Goal: Task Accomplishment & Management: Manage account settings

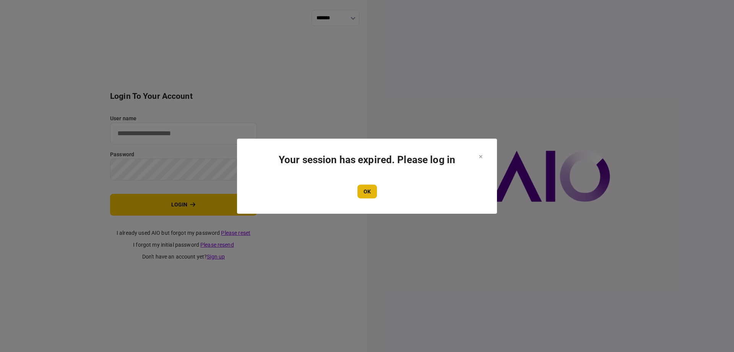
type input "*******"
click at [371, 193] on button "OK" at bounding box center [368, 191] width 20 height 14
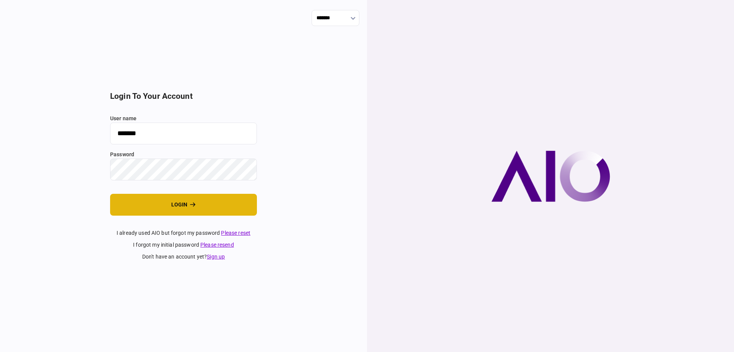
click at [193, 205] on icon "login" at bounding box center [192, 204] width 5 height 4
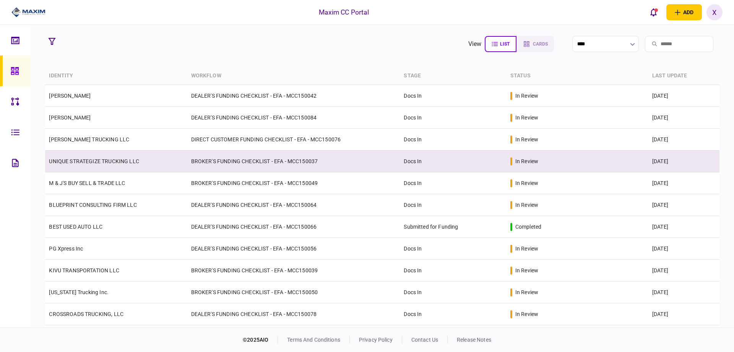
click at [70, 160] on link "UNIQUE STRATEGIZE TRUCKING LLC" at bounding box center [94, 161] width 90 height 6
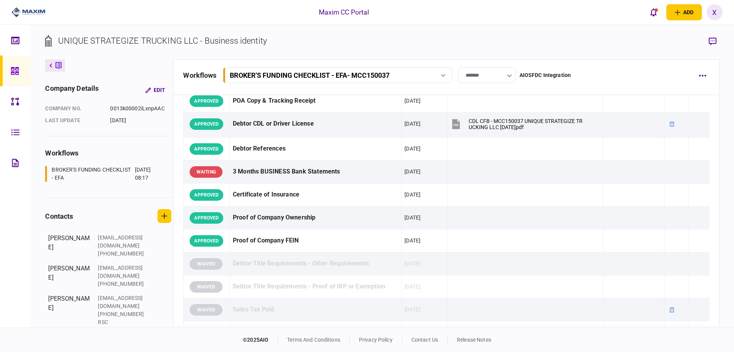
scroll to position [115, 0]
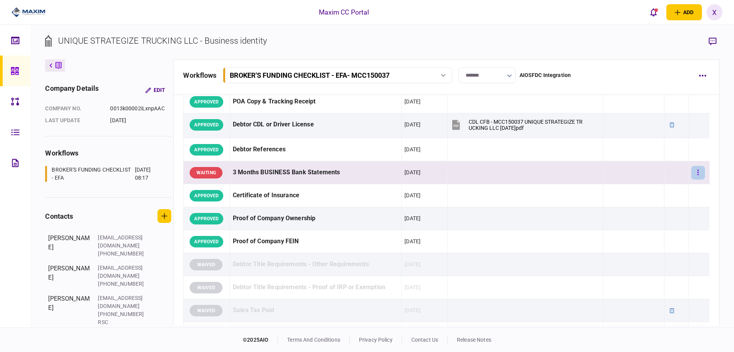
click at [694, 173] on button "button" at bounding box center [699, 173] width 14 height 14
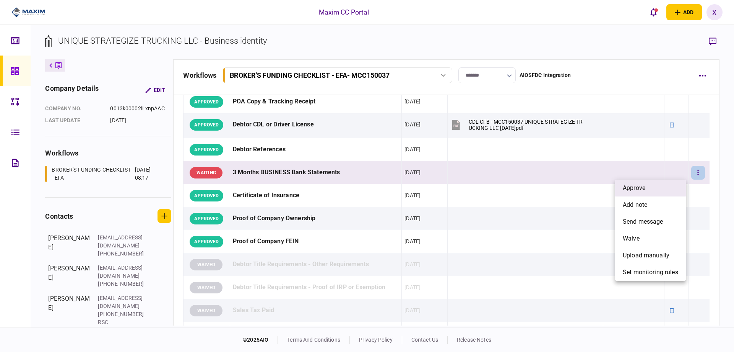
click at [655, 182] on li "approve" at bounding box center [650, 187] width 71 height 17
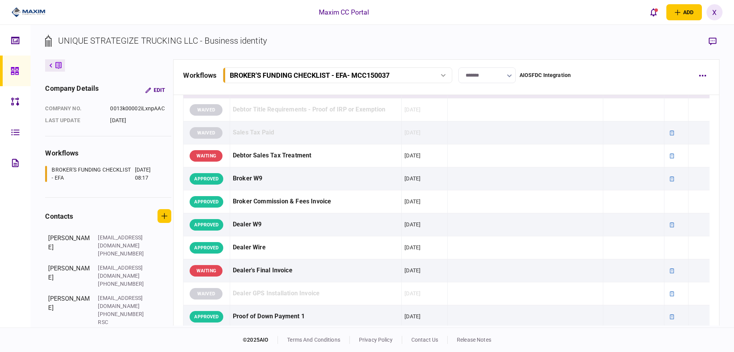
scroll to position [306, 0]
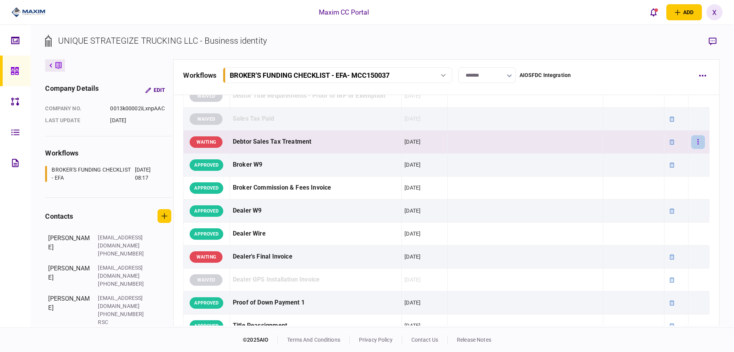
click at [692, 143] on button "button" at bounding box center [699, 142] width 14 height 14
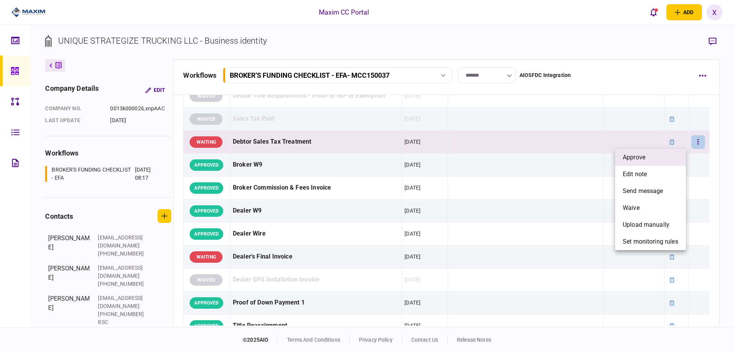
click at [661, 156] on li "approve" at bounding box center [650, 157] width 71 height 17
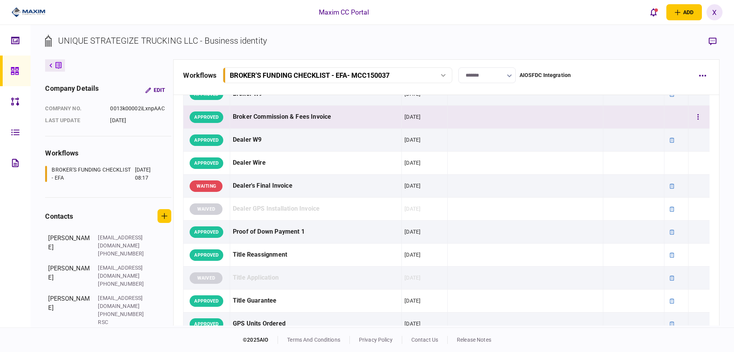
scroll to position [383, 0]
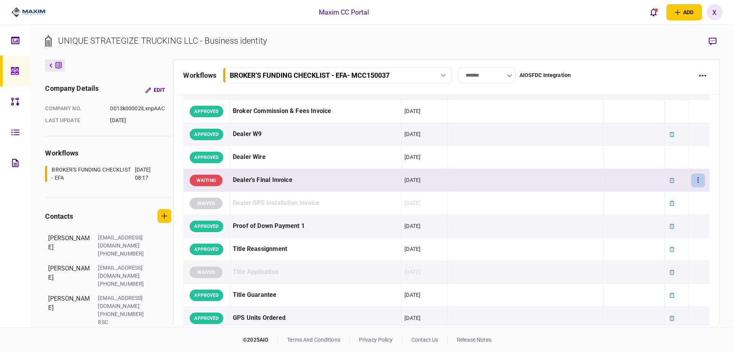
click at [696, 183] on button "button" at bounding box center [699, 180] width 14 height 14
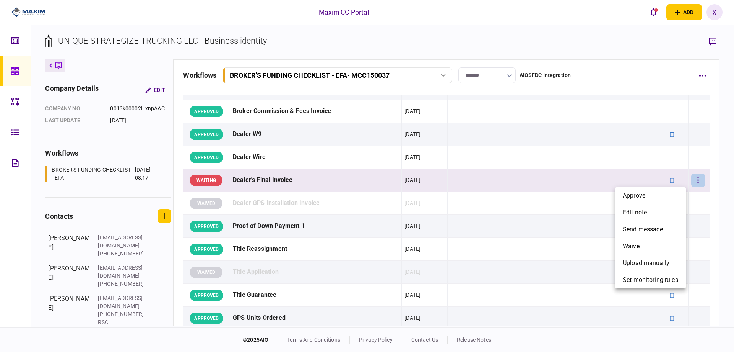
click at [505, 173] on div at bounding box center [367, 176] width 734 height 352
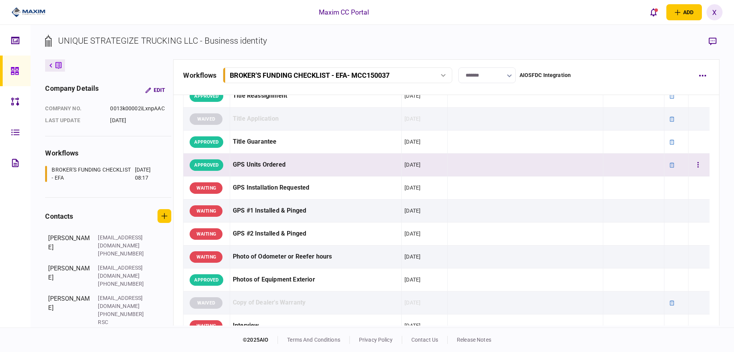
scroll to position [650, 0]
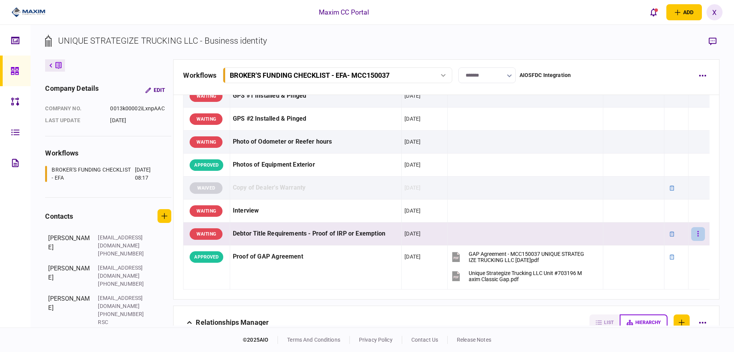
click at [692, 231] on button "button" at bounding box center [699, 234] width 14 height 14
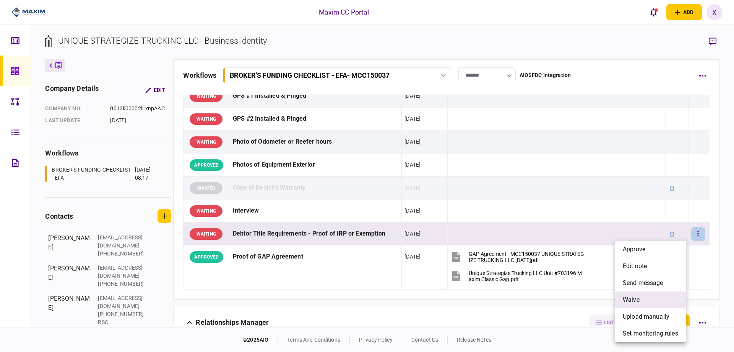
click at [655, 296] on li "waive" at bounding box center [650, 299] width 71 height 17
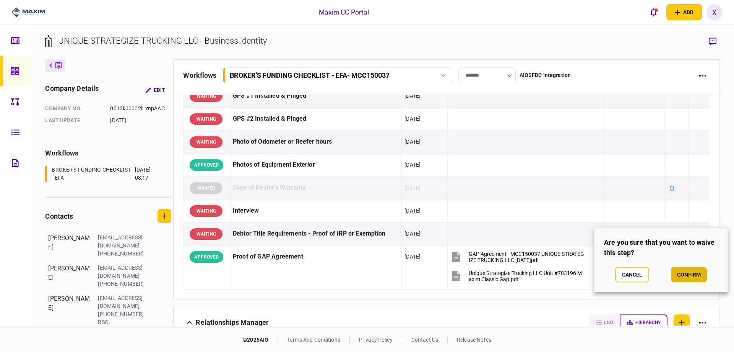
click at [678, 276] on button "confirm" at bounding box center [689, 274] width 36 height 15
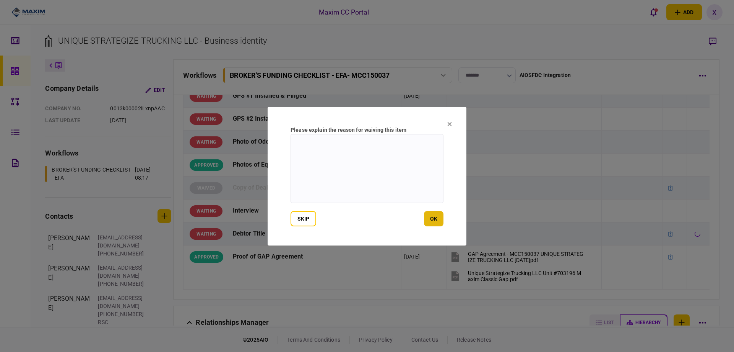
click at [434, 216] on button "ok" at bounding box center [434, 218] width 20 height 15
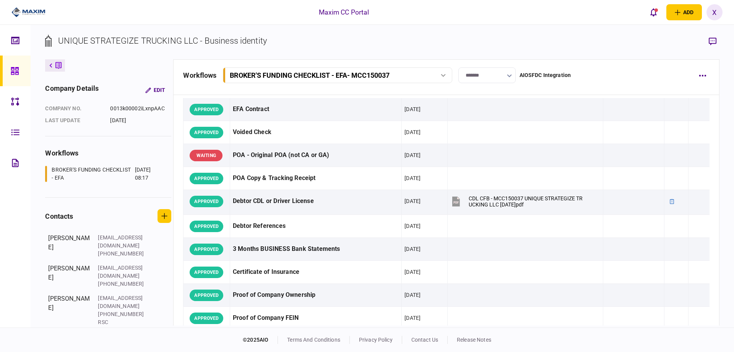
scroll to position [0, 0]
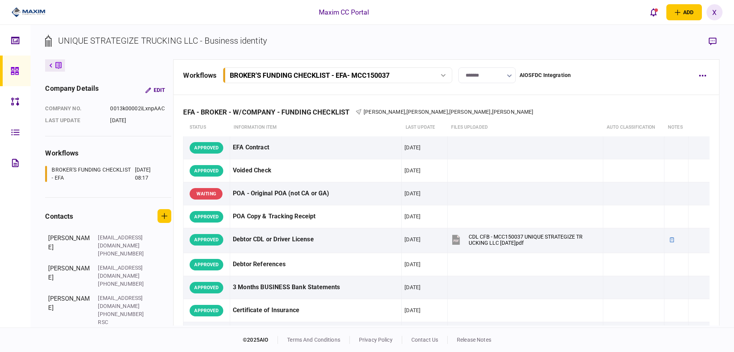
click at [21, 72] on div at bounding box center [17, 70] width 12 height 31
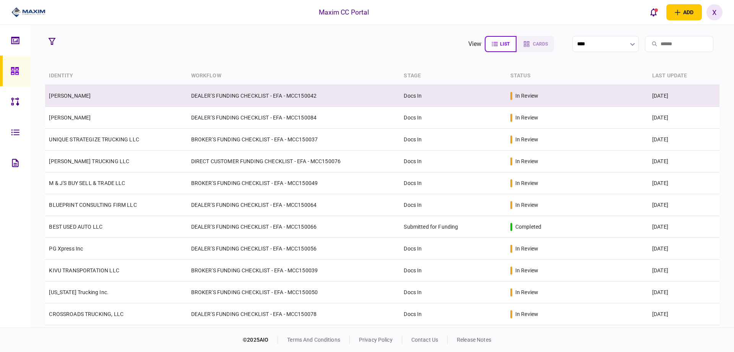
click at [96, 91] on td "[PERSON_NAME]" at bounding box center [116, 96] width 142 height 22
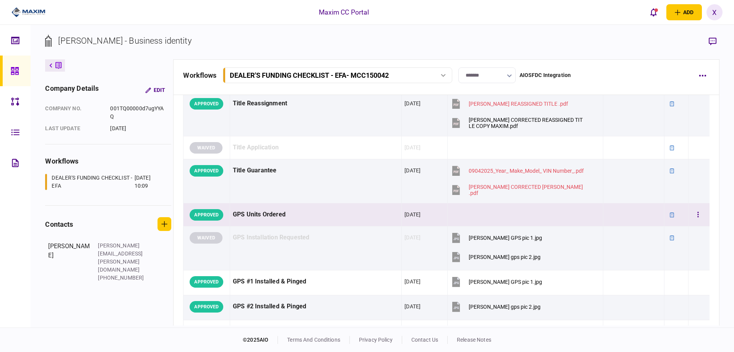
scroll to position [459, 0]
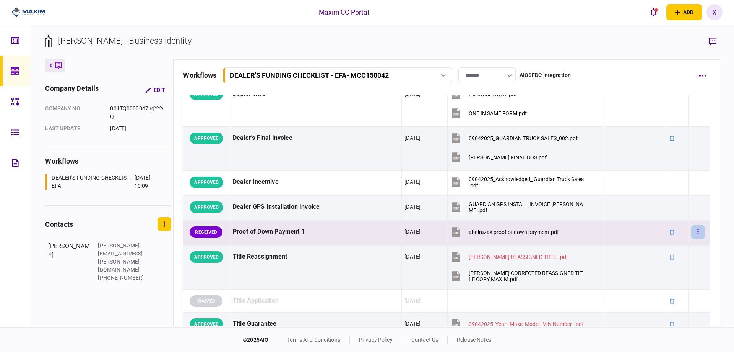
click at [695, 230] on button "button" at bounding box center [699, 232] width 14 height 14
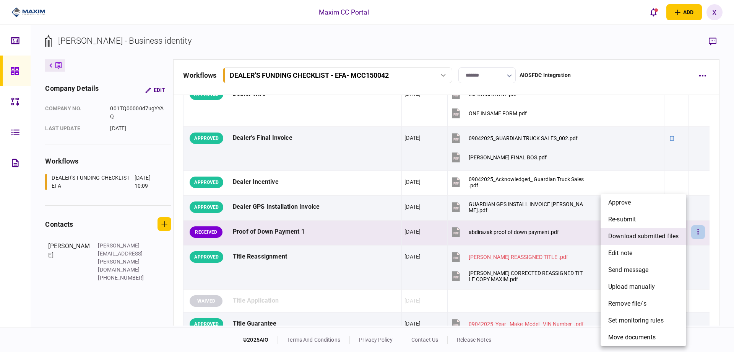
click at [654, 240] on span "download submitted files" at bounding box center [644, 235] width 70 height 9
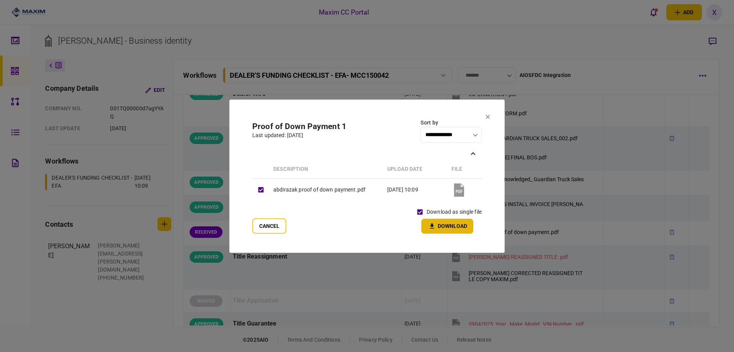
click at [435, 224] on icon "button" at bounding box center [432, 225] width 9 height 7
click at [486, 116] on icon at bounding box center [488, 116] width 5 height 5
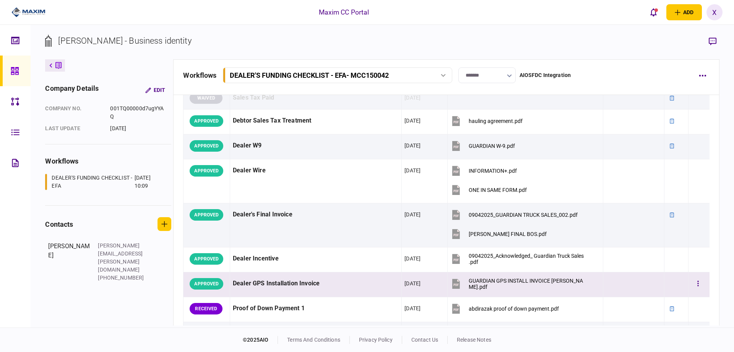
scroll to position [497, 0]
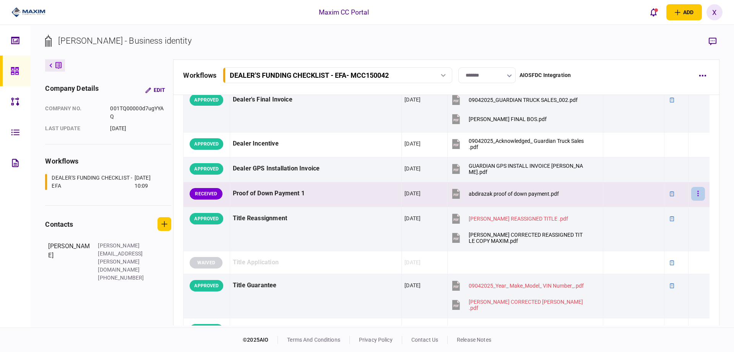
click at [692, 194] on button "button" at bounding box center [699, 194] width 14 height 14
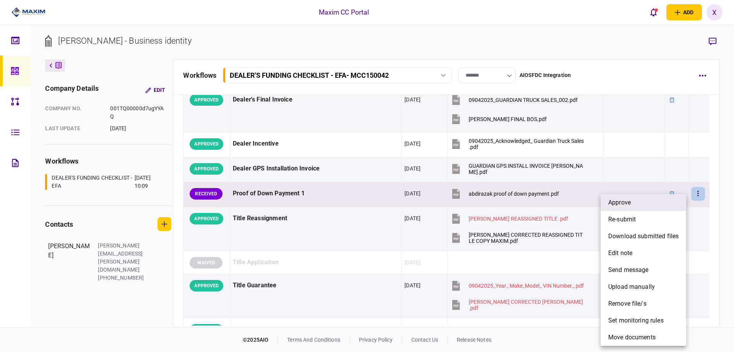
click at [671, 205] on li "approve" at bounding box center [644, 202] width 86 height 17
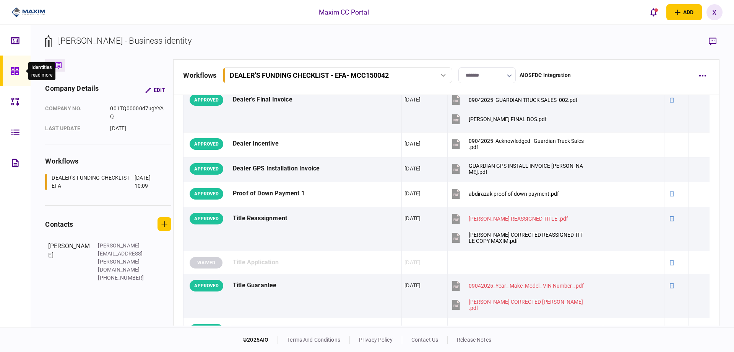
click at [15, 67] on icon at bounding box center [15, 71] width 8 height 9
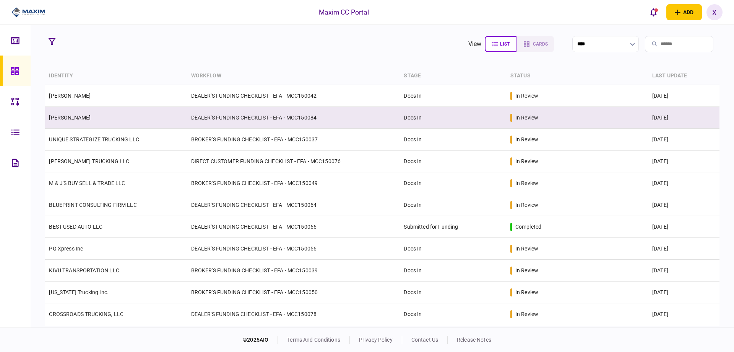
click at [78, 115] on link "[PERSON_NAME]" at bounding box center [70, 117] width 42 height 6
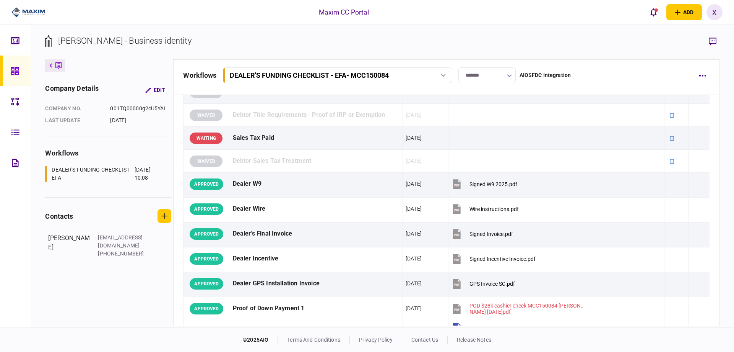
scroll to position [191, 0]
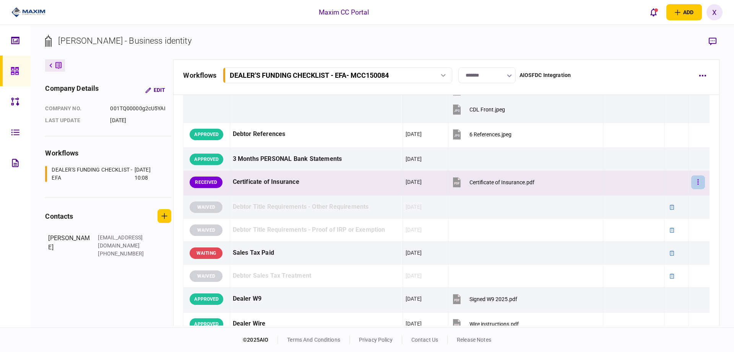
click at [698, 180] on icon "button" at bounding box center [698, 181] width 1 height 5
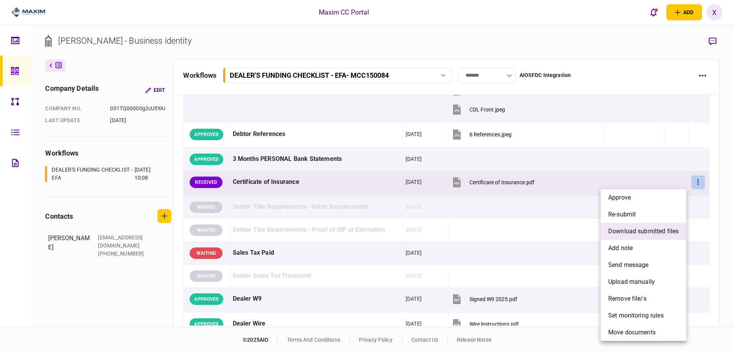
click at [664, 227] on span "download submitted files" at bounding box center [644, 230] width 70 height 9
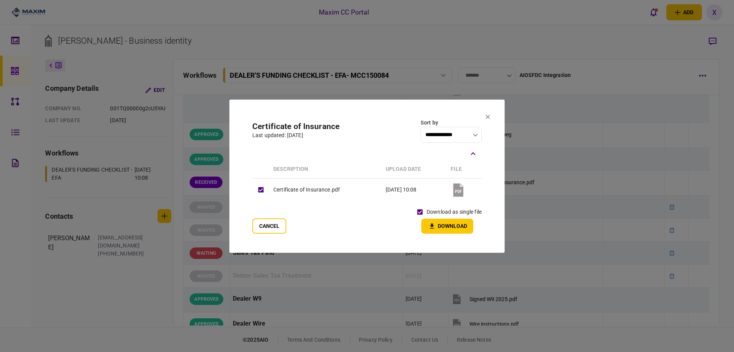
click at [436, 226] on icon "button" at bounding box center [432, 225] width 9 height 7
click at [490, 114] on icon at bounding box center [488, 116] width 5 height 5
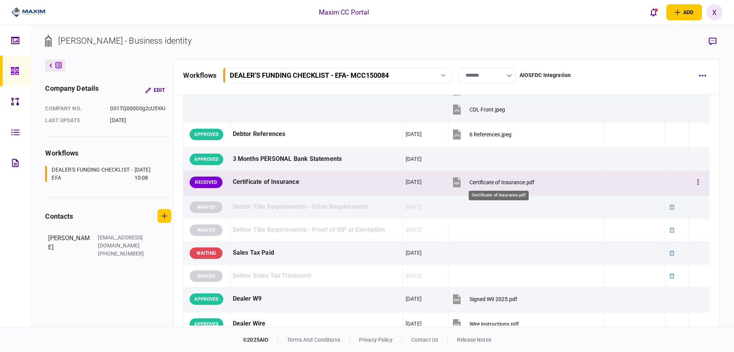
click at [495, 181] on div "Certificate of Insurance.pdf" at bounding box center [502, 182] width 65 height 6
click at [692, 182] on button "button" at bounding box center [699, 182] width 14 height 14
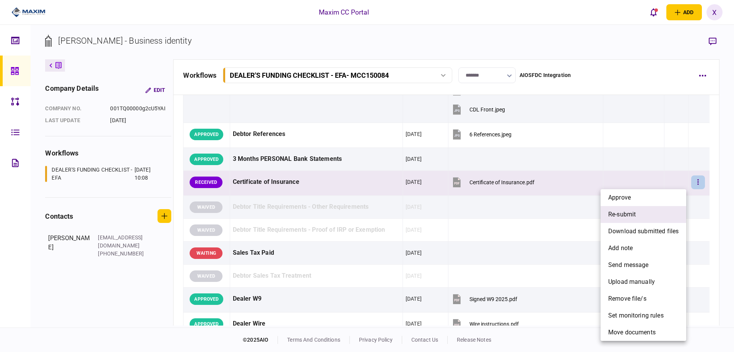
click at [645, 209] on li "re-submit" at bounding box center [644, 214] width 86 height 17
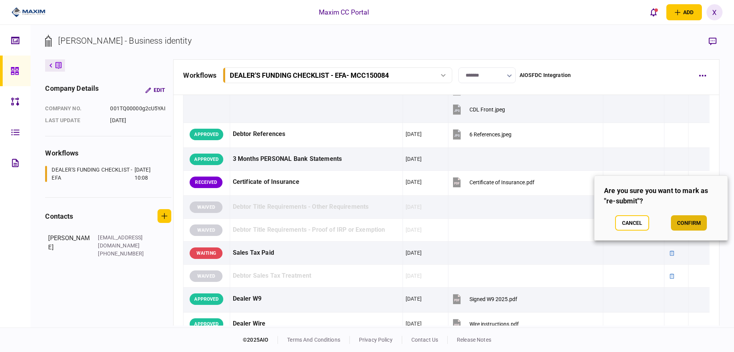
click at [698, 220] on button "confirm" at bounding box center [689, 222] width 36 height 15
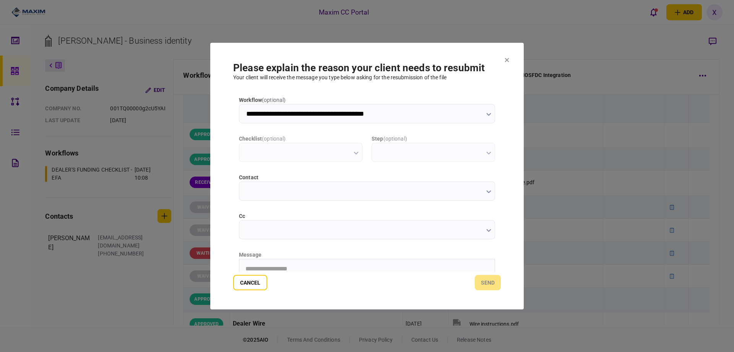
scroll to position [0, 0]
type input "**********"
click at [350, 256] on div "message" at bounding box center [367, 254] width 256 height 8
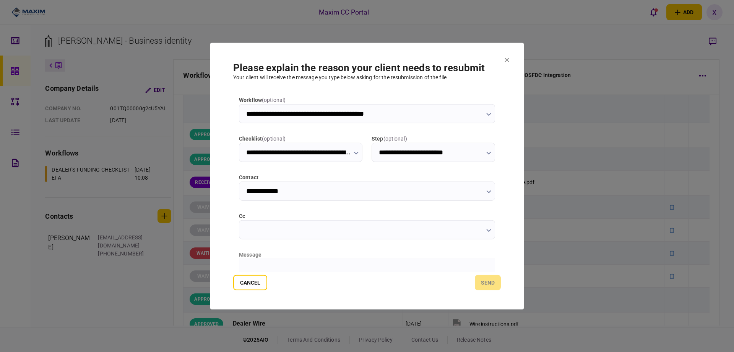
click at [349, 262] on html at bounding box center [367, 268] width 256 height 19
drag, startPoint x: 733, startPoint y: 274, endPoint x: 363, endPoint y: 269, distance: 370.3
click at [363, 269] on p "**********" at bounding box center [367, 268] width 242 height 7
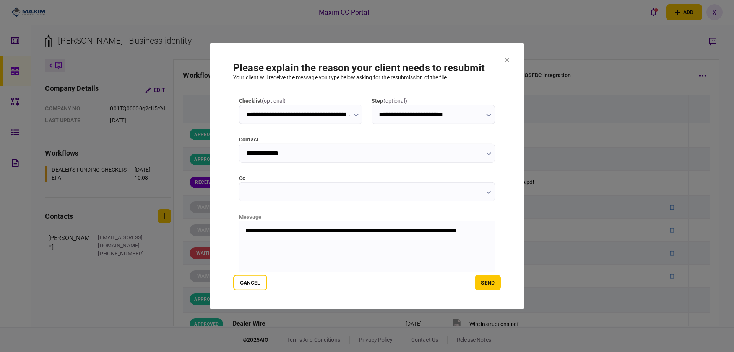
scroll to position [82, 0]
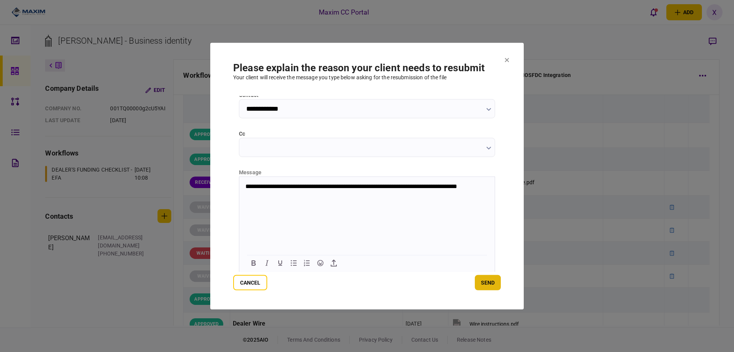
click at [486, 285] on button "send" at bounding box center [488, 282] width 26 height 15
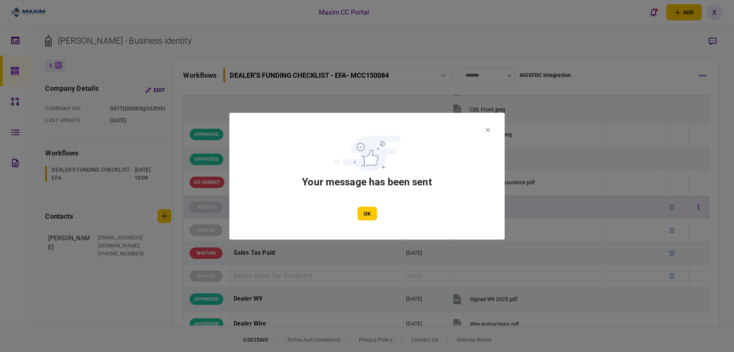
click at [370, 216] on button "OK" at bounding box center [368, 213] width 20 height 14
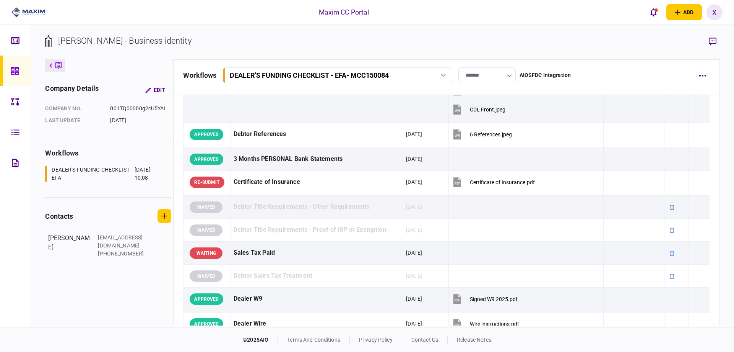
click at [24, 15] on img at bounding box center [28, 12] width 34 height 11
click at [13, 64] on div at bounding box center [17, 70] width 12 height 31
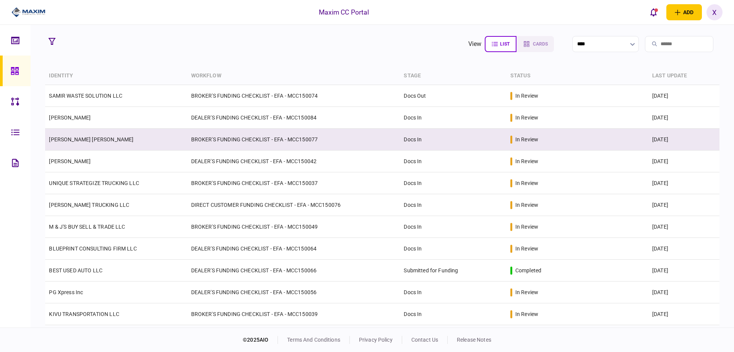
click at [79, 143] on td "[PERSON_NAME] [PERSON_NAME]" at bounding box center [116, 140] width 142 height 22
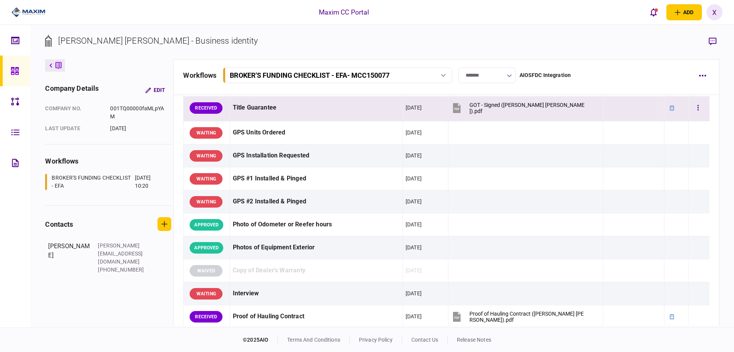
scroll to position [746, 0]
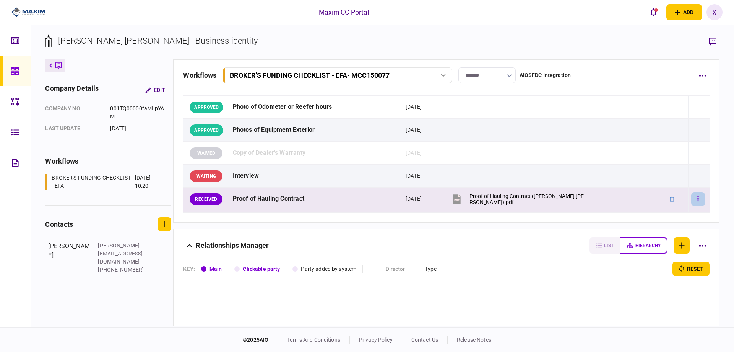
click at [698, 199] on button "button" at bounding box center [699, 199] width 14 height 14
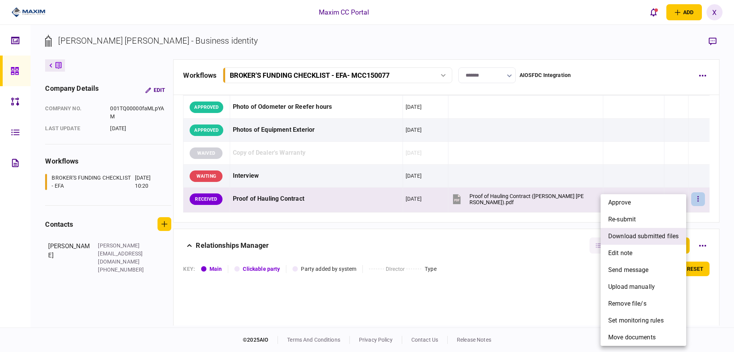
click at [660, 231] on span "download submitted files" at bounding box center [644, 235] width 70 height 9
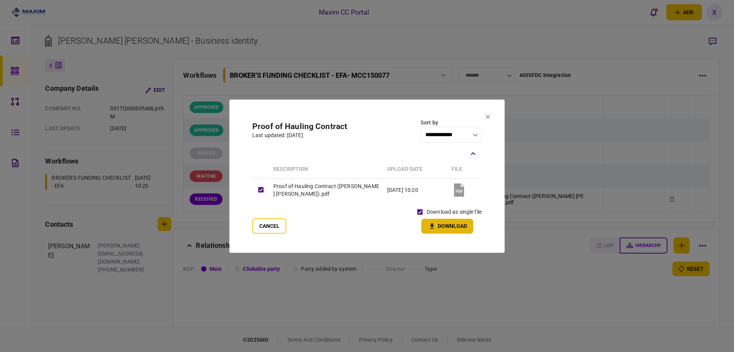
click at [432, 219] on button "Download" at bounding box center [448, 225] width 52 height 15
click at [488, 117] on icon at bounding box center [488, 116] width 4 height 4
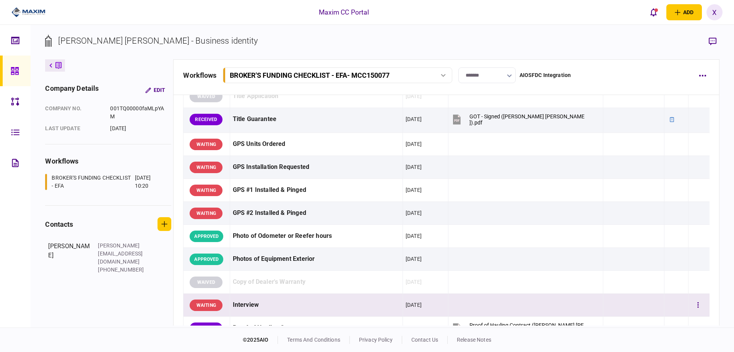
scroll to position [593, 0]
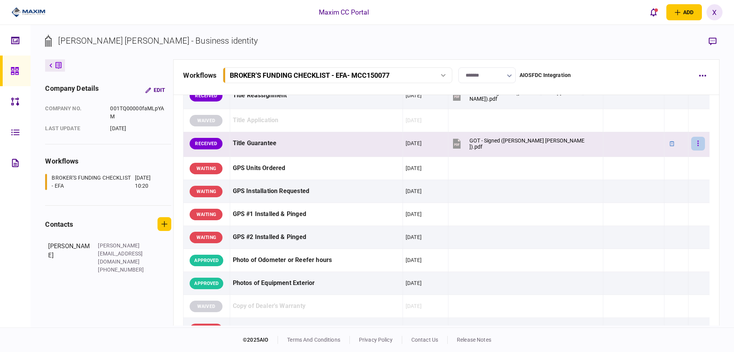
click at [696, 147] on button "button" at bounding box center [699, 144] width 14 height 14
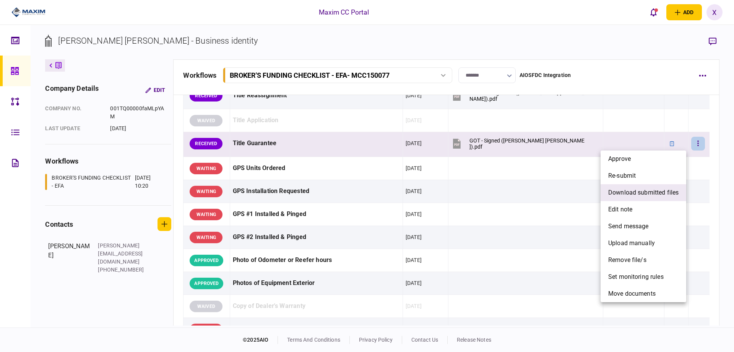
click at [666, 192] on span "download submitted files" at bounding box center [644, 192] width 70 height 9
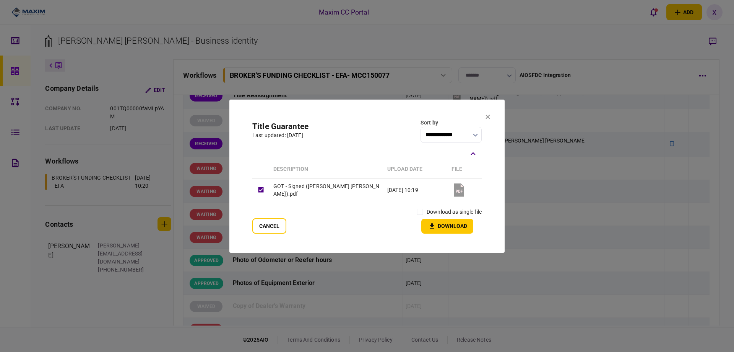
click at [436, 210] on label "download as single file" at bounding box center [454, 212] width 55 height 8
click at [431, 222] on icon "button" at bounding box center [432, 225] width 9 height 7
click at [490, 118] on icon at bounding box center [488, 116] width 4 height 4
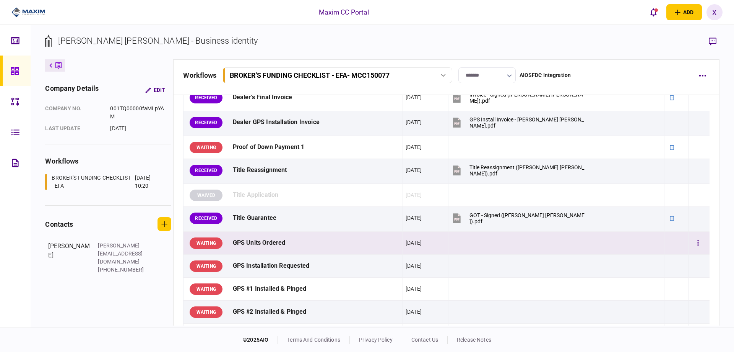
scroll to position [517, 0]
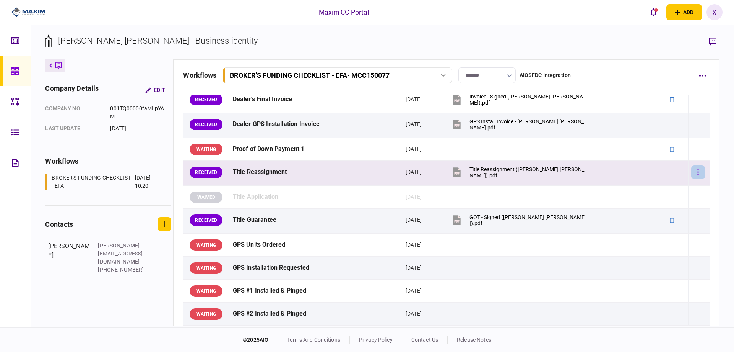
click at [692, 171] on button "button" at bounding box center [699, 172] width 14 height 14
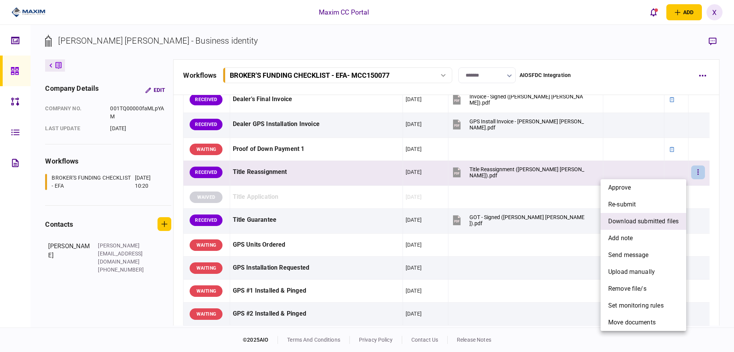
click at [649, 222] on span "download submitted files" at bounding box center [644, 220] width 70 height 9
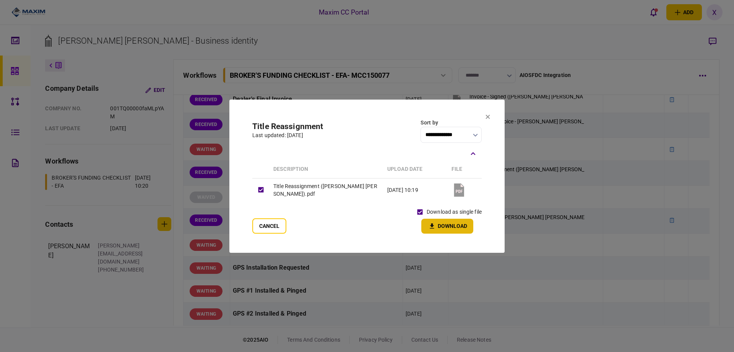
click at [431, 220] on button "Download" at bounding box center [448, 225] width 52 height 15
click at [488, 114] on icon at bounding box center [488, 116] width 5 height 5
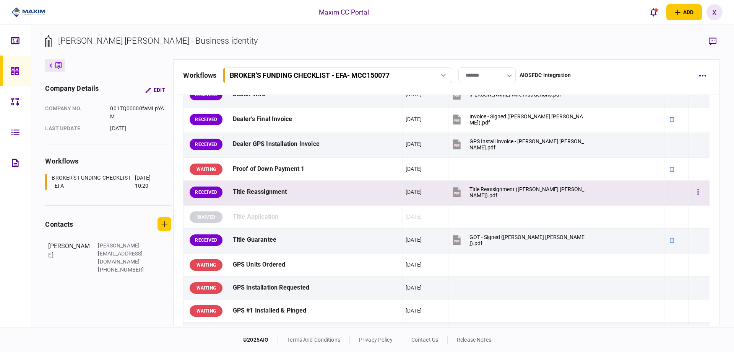
scroll to position [479, 0]
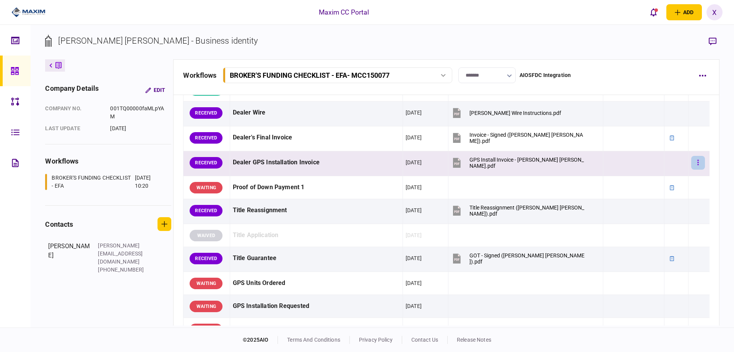
click at [694, 162] on button "button" at bounding box center [699, 163] width 14 height 14
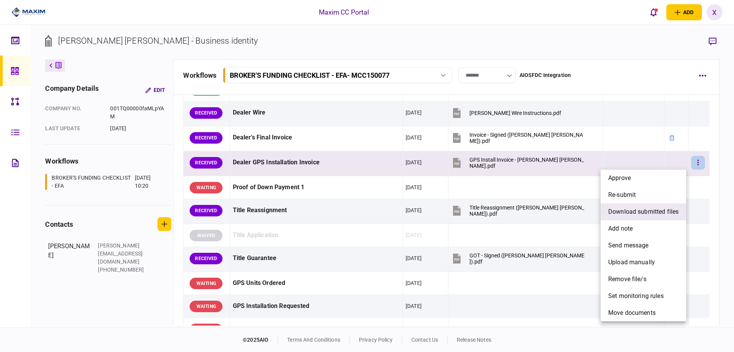
click at [649, 210] on span "download submitted files" at bounding box center [644, 211] width 70 height 9
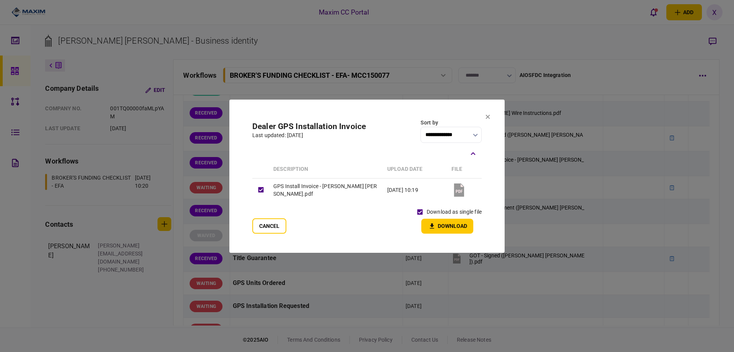
click at [438, 220] on button "Download" at bounding box center [448, 225] width 52 height 15
click at [486, 114] on icon at bounding box center [488, 116] width 5 height 5
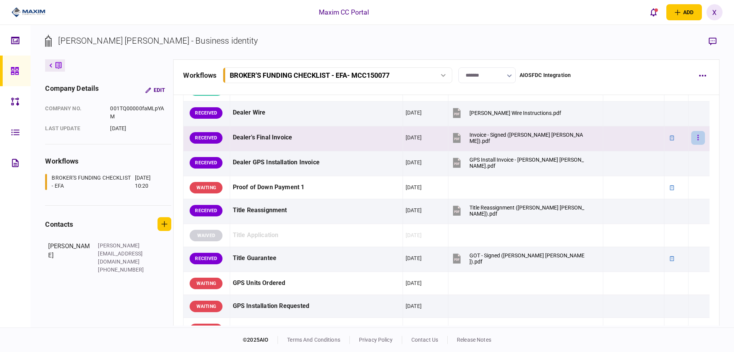
click at [694, 142] on button "button" at bounding box center [699, 138] width 14 height 14
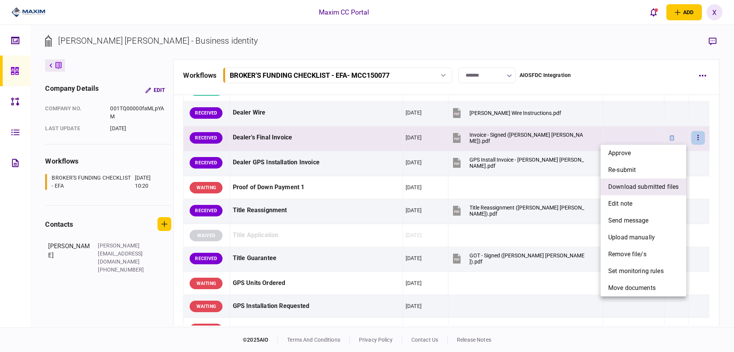
click at [656, 190] on span "download submitted files" at bounding box center [644, 186] width 70 height 9
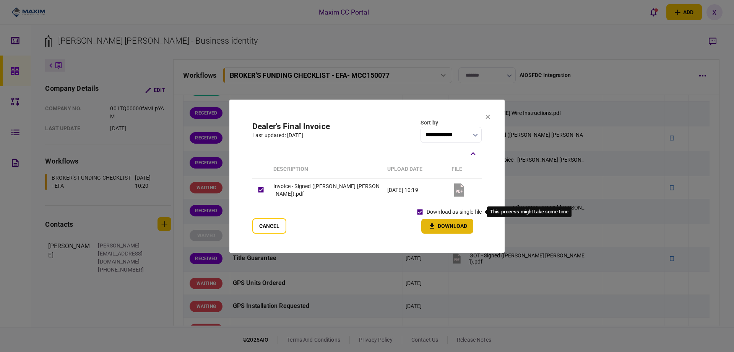
click at [432, 221] on button "Download" at bounding box center [448, 225] width 52 height 15
click at [485, 119] on section "**********" at bounding box center [367, 176] width 275 height 152
click at [490, 117] on icon at bounding box center [488, 116] width 5 height 5
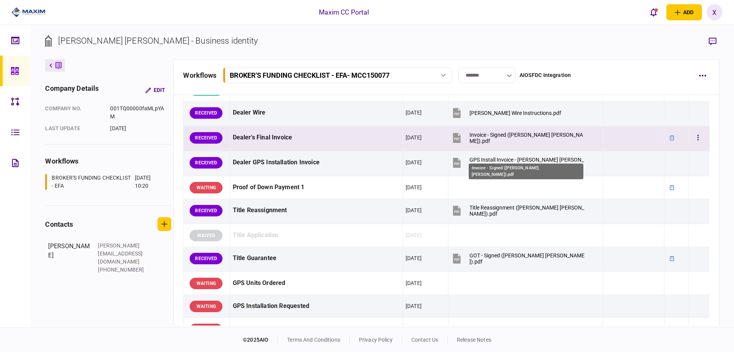
scroll to position [440, 0]
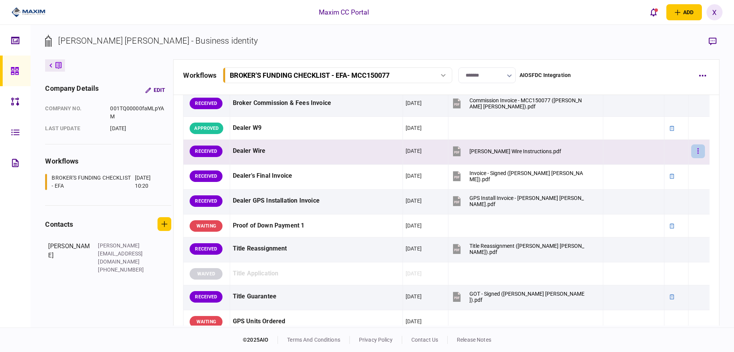
click at [695, 152] on button "button" at bounding box center [699, 151] width 14 height 14
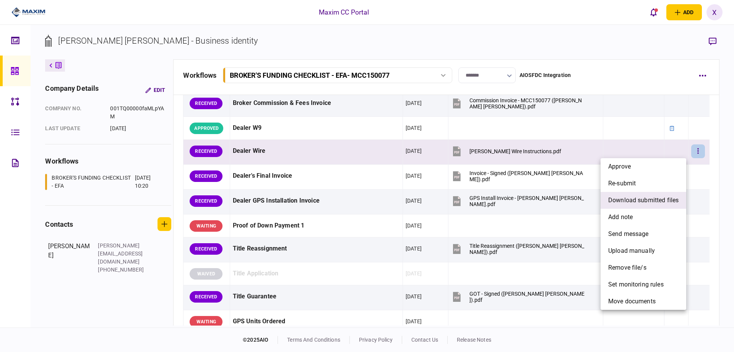
click at [657, 204] on span "download submitted files" at bounding box center [644, 199] width 70 height 9
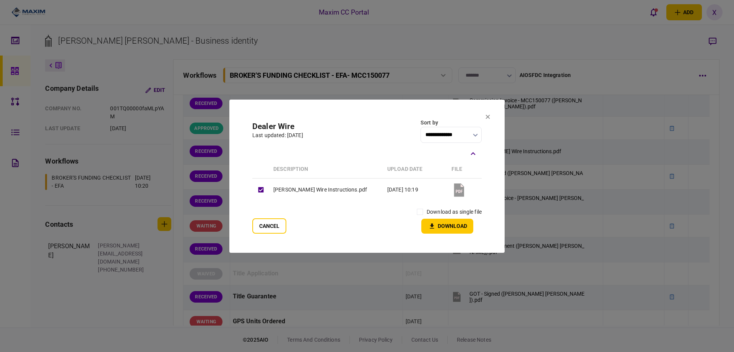
click at [428, 213] on label "download as single file" at bounding box center [454, 212] width 55 height 8
click at [442, 224] on button "Download" at bounding box center [448, 225] width 52 height 15
click at [489, 117] on icon at bounding box center [488, 116] width 5 height 5
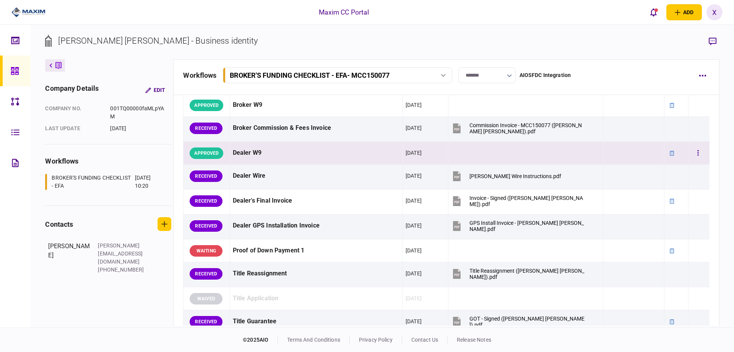
scroll to position [402, 0]
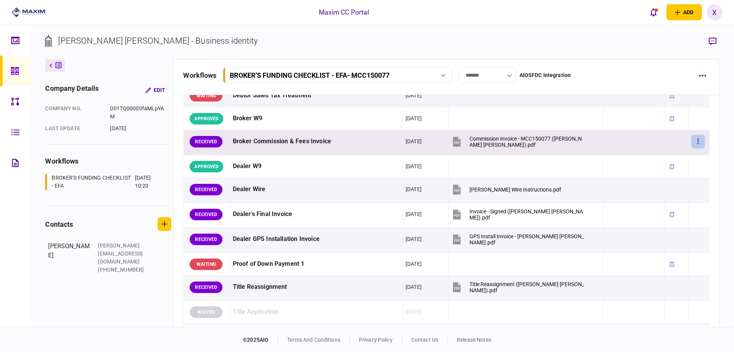
click at [698, 142] on icon "button" at bounding box center [699, 141] width 2 height 7
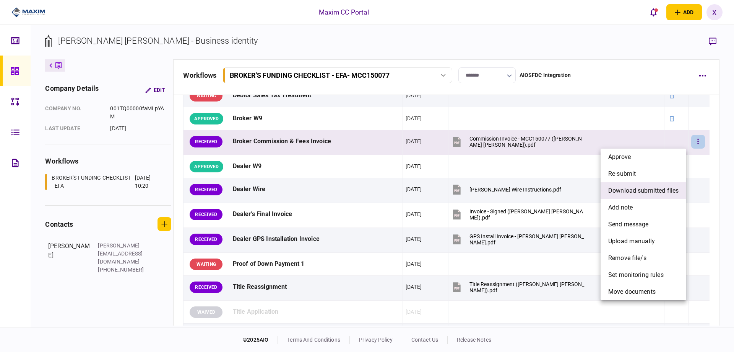
click at [655, 189] on span "download submitted files" at bounding box center [644, 190] width 70 height 9
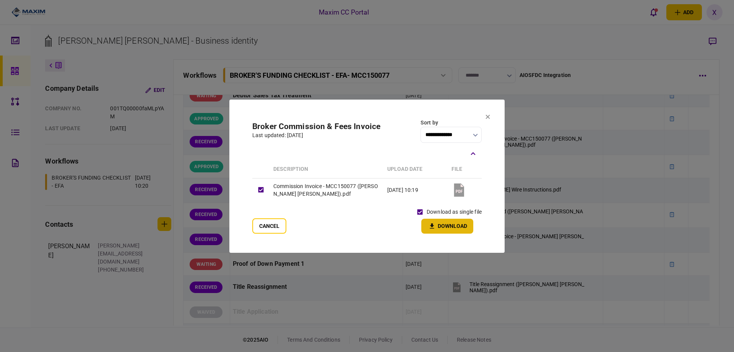
click at [436, 223] on icon "button" at bounding box center [432, 225] width 9 height 7
click at [490, 115] on icon at bounding box center [488, 116] width 4 height 4
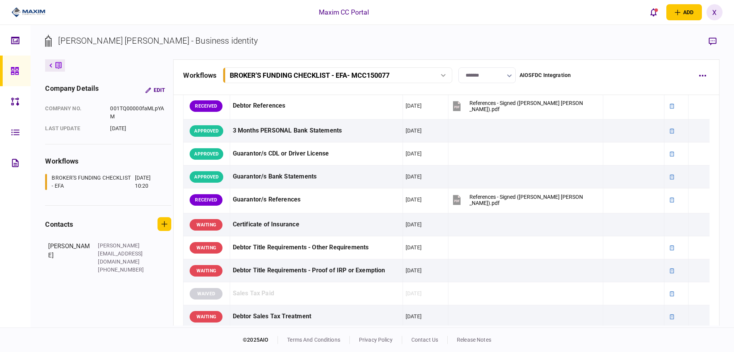
scroll to position [173, 0]
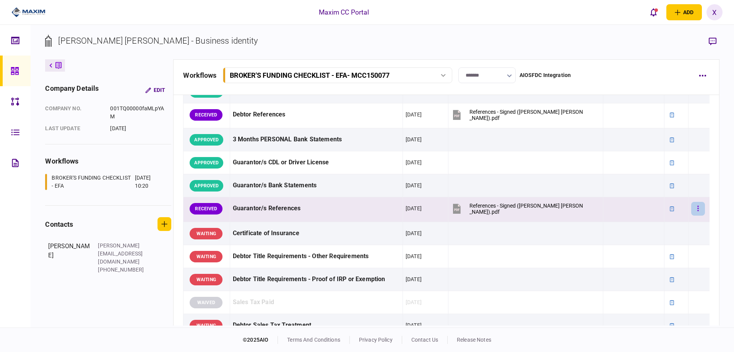
click at [692, 210] on button "button" at bounding box center [699, 209] width 14 height 14
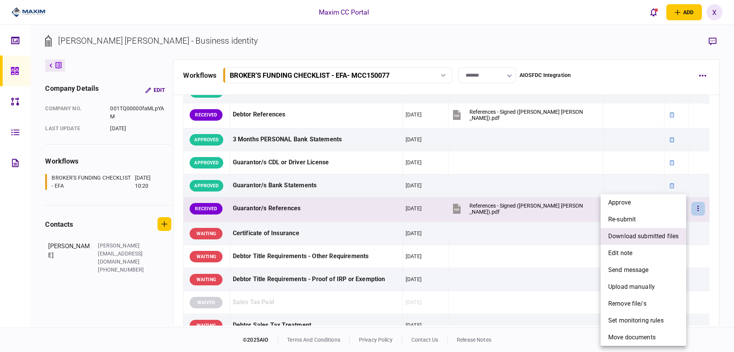
click at [644, 231] on span "download submitted files" at bounding box center [644, 235] width 70 height 9
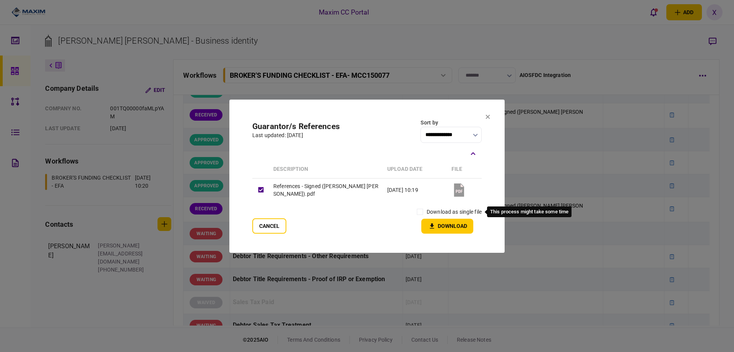
click at [434, 210] on label "download as single file" at bounding box center [454, 212] width 55 height 8
click at [433, 224] on icon "button" at bounding box center [432, 225] width 9 height 7
click at [487, 116] on icon at bounding box center [488, 116] width 5 height 5
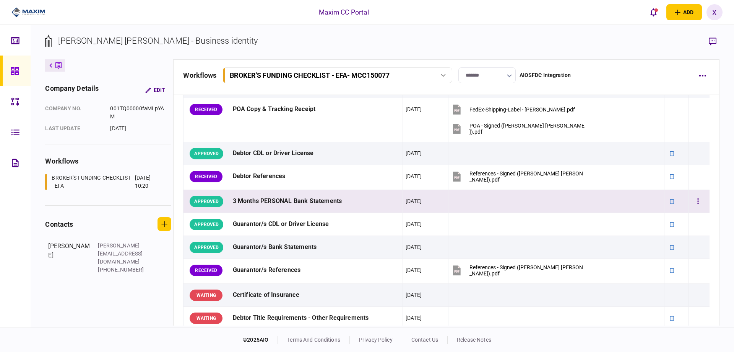
scroll to position [58, 0]
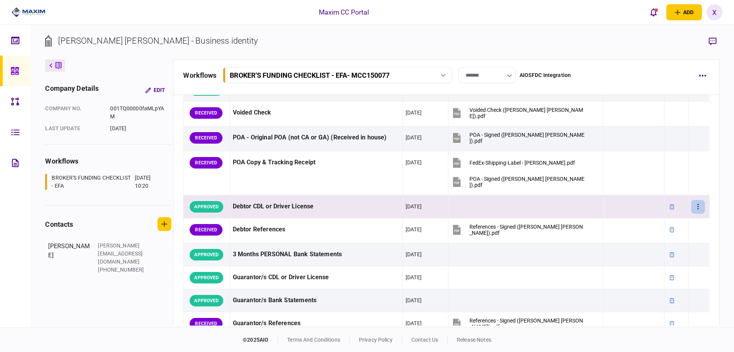
click at [692, 207] on button "button" at bounding box center [699, 207] width 14 height 14
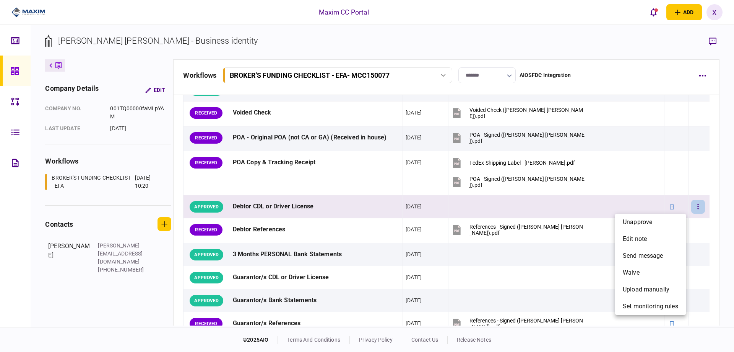
click at [693, 227] on div at bounding box center [367, 176] width 734 height 352
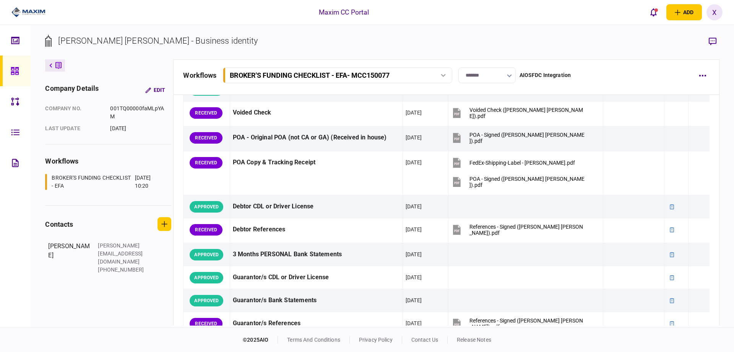
click at [698, 232] on icon "button" at bounding box center [698, 228] width 1 height 5
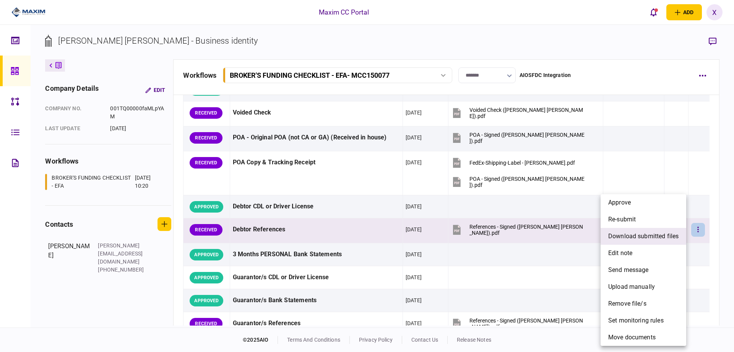
click at [666, 233] on span "download submitted files" at bounding box center [644, 235] width 70 height 9
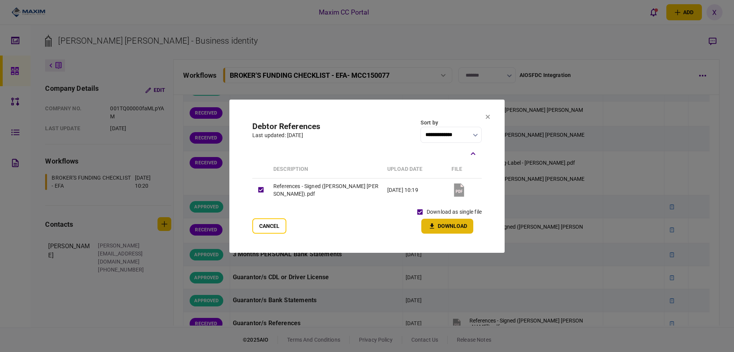
click at [432, 223] on icon "button" at bounding box center [432, 225] width 4 height 5
click at [491, 115] on section "**********" at bounding box center [367, 175] width 275 height 153
click at [488, 115] on icon at bounding box center [488, 116] width 5 height 5
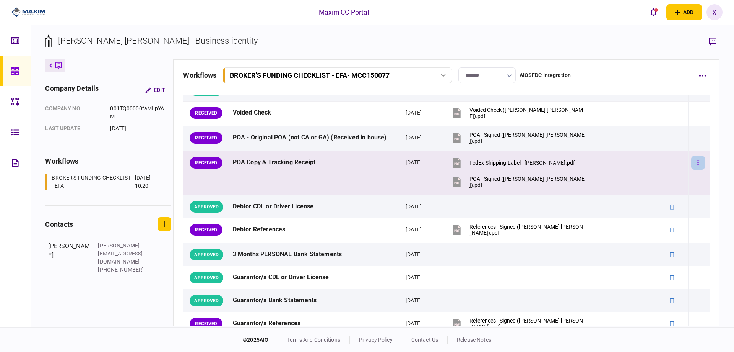
click at [697, 164] on button "button" at bounding box center [699, 163] width 14 height 14
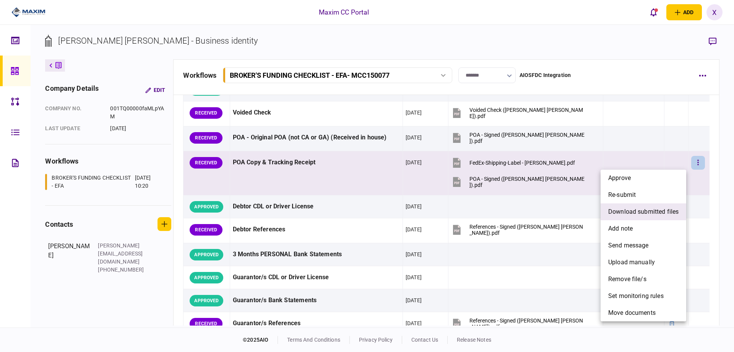
click at [657, 211] on span "download submitted files" at bounding box center [644, 211] width 70 height 9
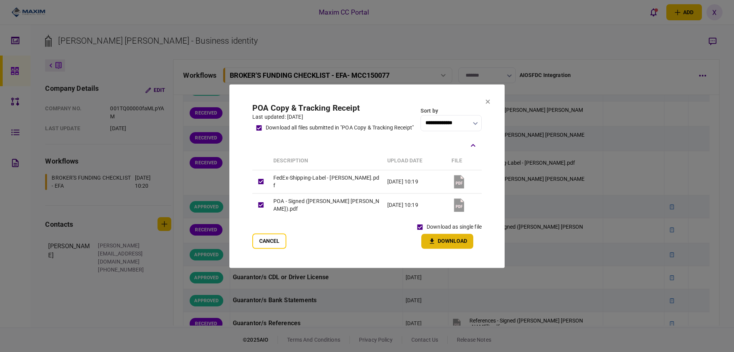
drag, startPoint x: 432, startPoint y: 238, endPoint x: 437, endPoint y: 238, distance: 5.4
click at [432, 238] on button "Download" at bounding box center [448, 240] width 52 height 15
click at [490, 101] on section "**********" at bounding box center [367, 175] width 275 height 183
click at [488, 100] on icon at bounding box center [488, 101] width 4 height 4
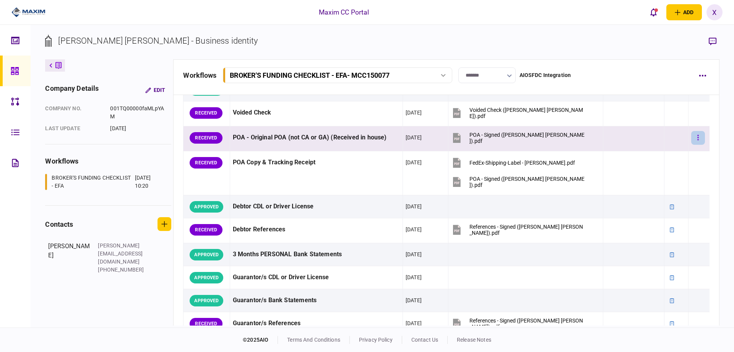
click at [692, 140] on button "button" at bounding box center [699, 138] width 14 height 14
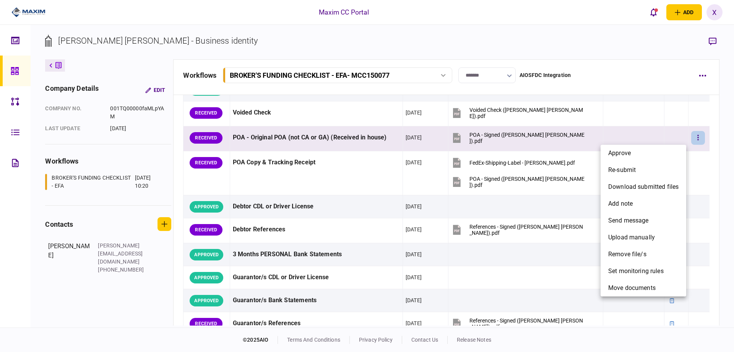
click at [702, 104] on div at bounding box center [367, 176] width 734 height 352
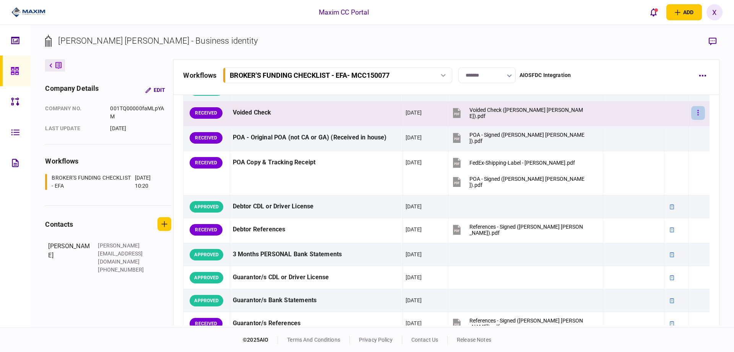
click at [697, 112] on button "button" at bounding box center [699, 113] width 14 height 14
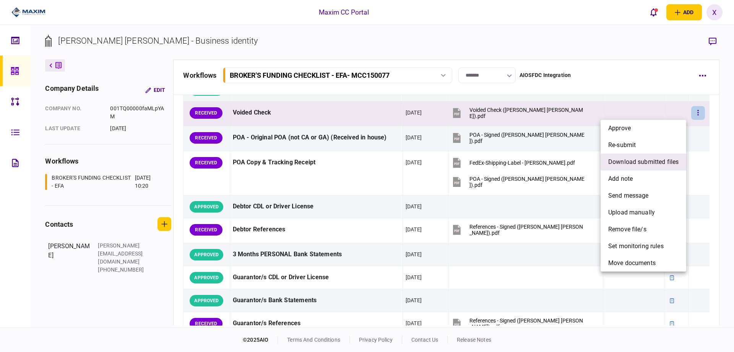
click at [660, 160] on span "download submitted files" at bounding box center [644, 161] width 70 height 9
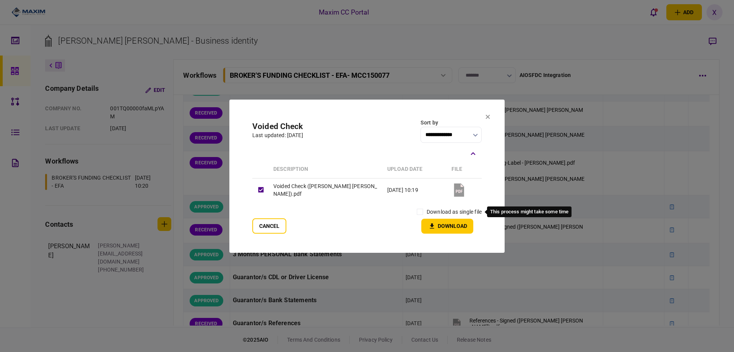
click at [428, 211] on label "download as single file" at bounding box center [454, 212] width 55 height 8
click at [433, 225] on icon "button" at bounding box center [432, 225] width 4 height 5
click at [490, 117] on icon at bounding box center [488, 116] width 5 height 5
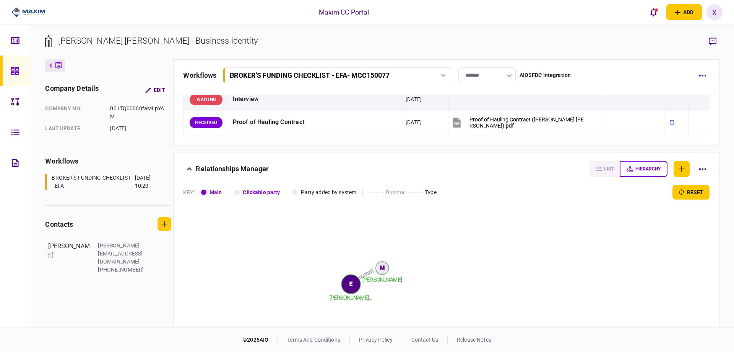
scroll to position [746, 0]
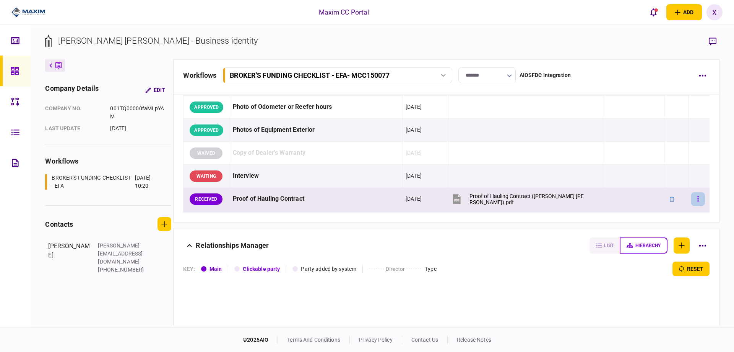
click at [698, 200] on icon "button" at bounding box center [699, 198] width 2 height 7
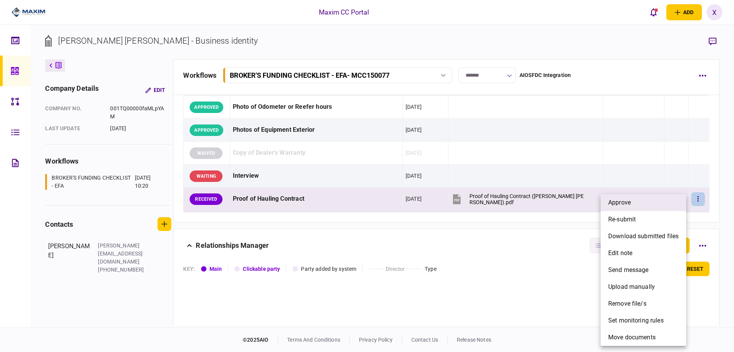
click at [677, 201] on li "approve" at bounding box center [644, 202] width 86 height 17
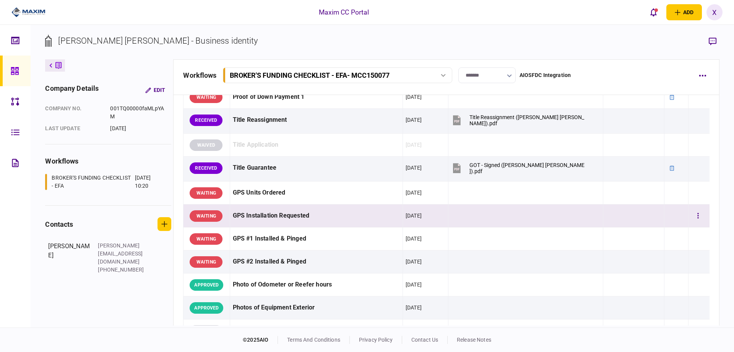
scroll to position [555, 0]
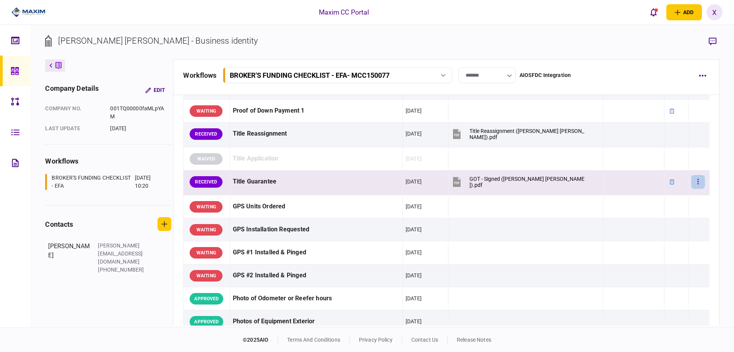
click at [697, 182] on button "button" at bounding box center [699, 182] width 14 height 14
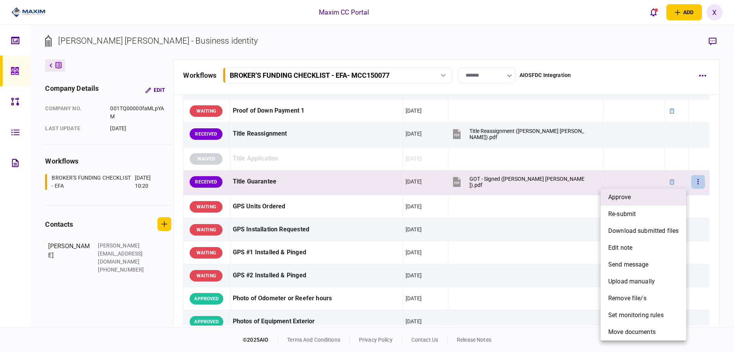
click at [647, 195] on li "approve" at bounding box center [644, 197] width 86 height 17
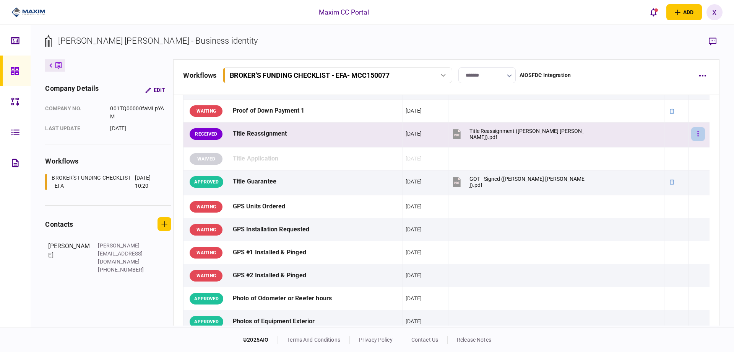
click at [699, 135] on button "button" at bounding box center [699, 134] width 14 height 14
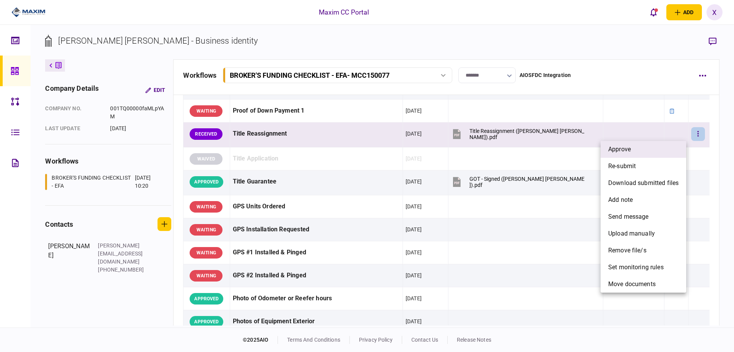
click at [671, 150] on li "approve" at bounding box center [644, 149] width 86 height 17
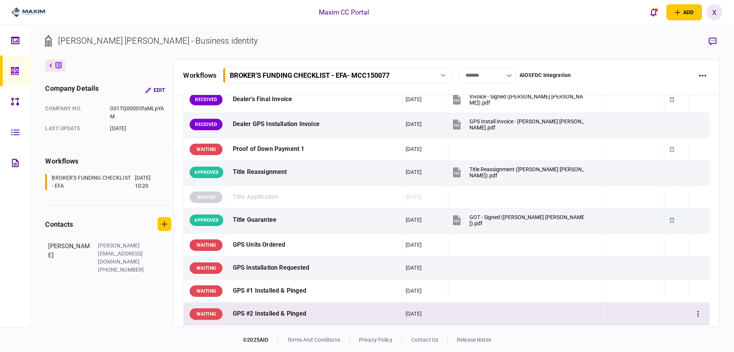
scroll to position [479, 0]
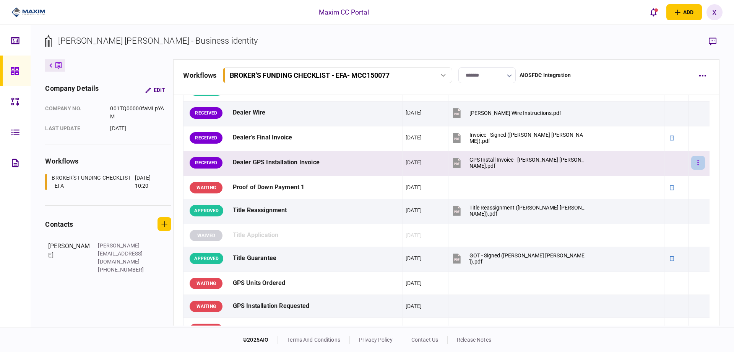
click at [692, 161] on button "button" at bounding box center [699, 163] width 14 height 14
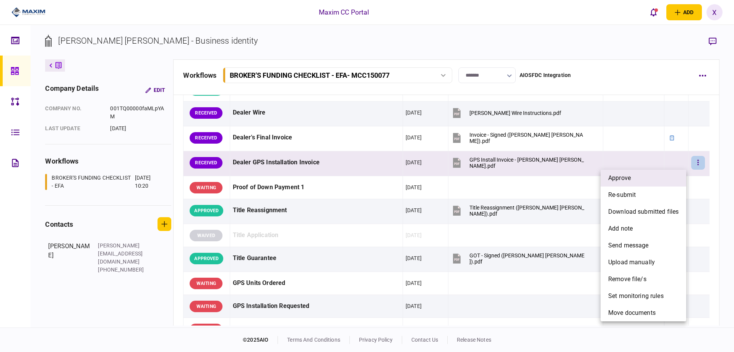
click at [652, 174] on li "approve" at bounding box center [644, 177] width 86 height 17
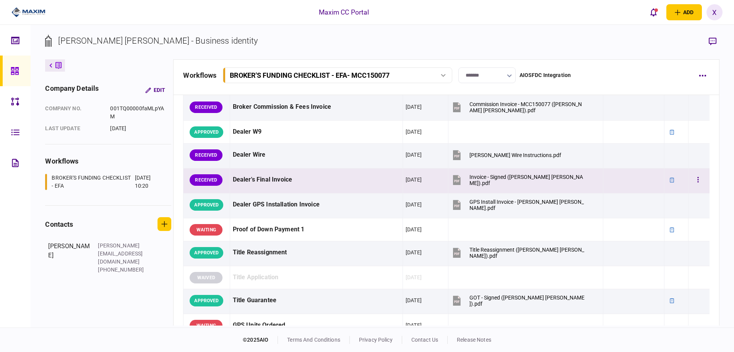
scroll to position [326, 0]
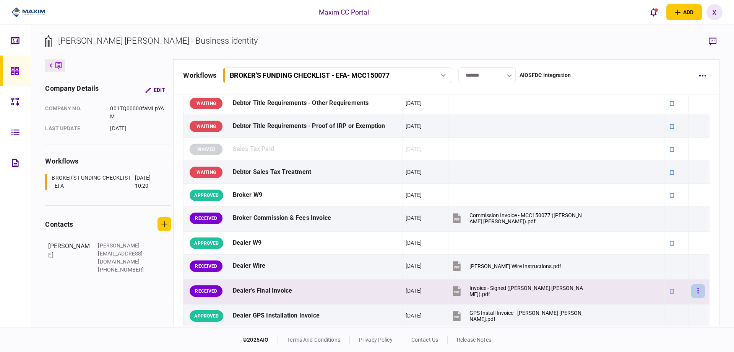
click at [692, 296] on button "button" at bounding box center [699, 291] width 14 height 14
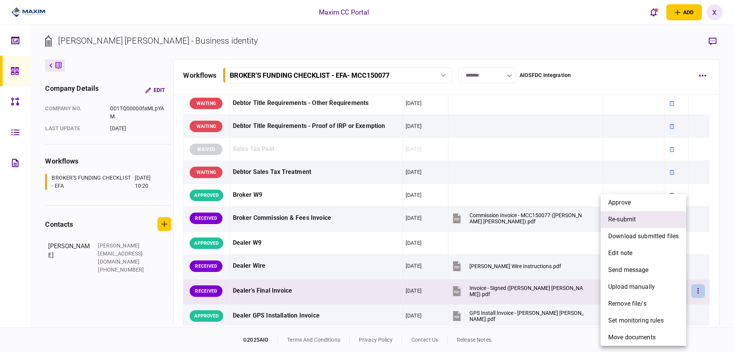
click at [641, 219] on li "re-submit" at bounding box center [644, 219] width 86 height 17
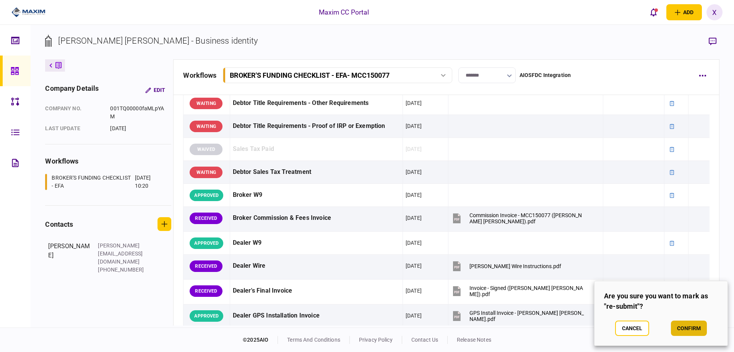
click at [679, 325] on button "confirm" at bounding box center [689, 327] width 36 height 15
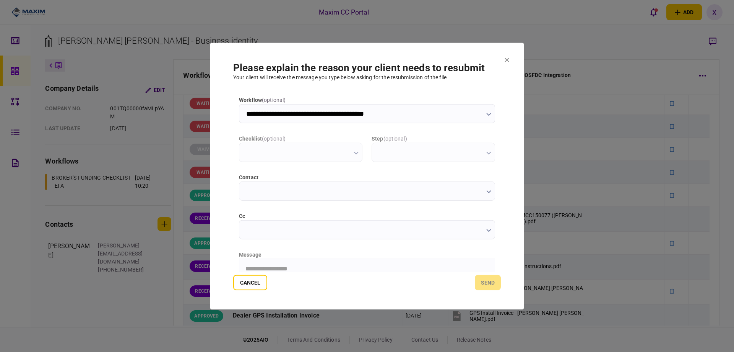
scroll to position [0, 0]
type input "**********"
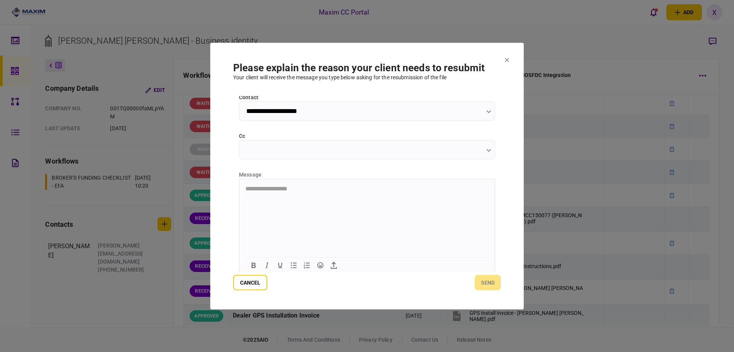
scroll to position [82, 0]
click at [270, 195] on html "**********" at bounding box center [367, 185] width 256 height 19
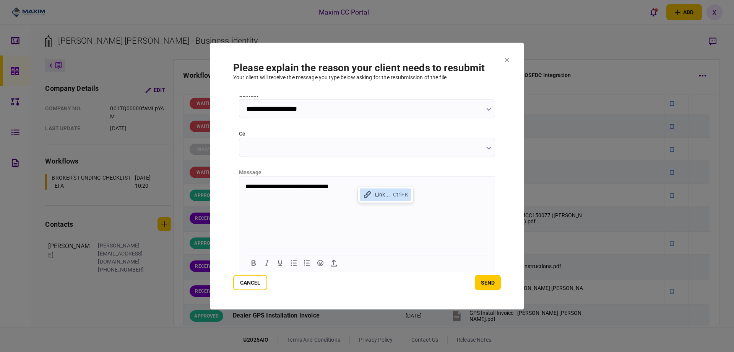
click at [352, 188] on p "**********" at bounding box center [367, 185] width 242 height 7
drag, startPoint x: 399, startPoint y: 187, endPoint x: 349, endPoint y: 198, distance: 50.5
click at [349, 195] on html "**********" at bounding box center [367, 185] width 256 height 19
click at [366, 184] on p "**********" at bounding box center [367, 185] width 242 height 7
click at [348, 186] on p "**********" at bounding box center [367, 185] width 242 height 7
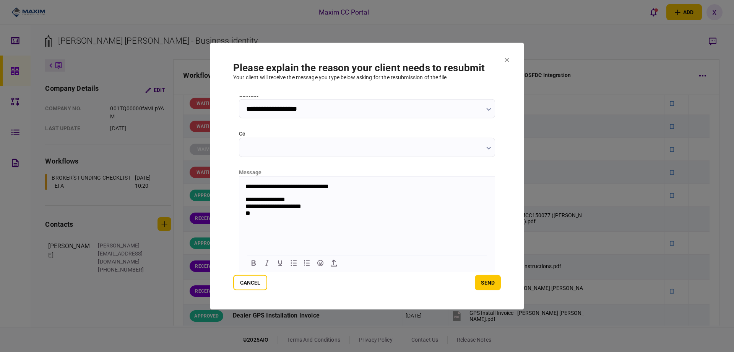
drag, startPoint x: 259, startPoint y: 219, endPoint x: 314, endPoint y: 212, distance: 55.9
click at [314, 212] on html "**********" at bounding box center [367, 196] width 256 height 40
drag, startPoint x: 257, startPoint y: 213, endPoint x: 310, endPoint y: 205, distance: 53.8
click at [310, 205] on body "**********" at bounding box center [367, 199] width 256 height 34
drag, startPoint x: 343, startPoint y: 182, endPoint x: 347, endPoint y: 187, distance: 5.8
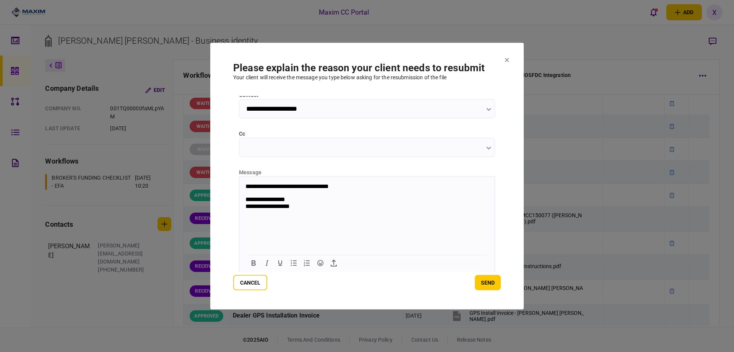
drag, startPoint x: 347, startPoint y: 187, endPoint x: 356, endPoint y: 189, distance: 10.1
click at [349, 187] on p "**********" at bounding box center [367, 185] width 242 height 7
click at [383, 183] on p "**********" at bounding box center [367, 185] width 242 height 7
click at [491, 278] on button "send" at bounding box center [488, 282] width 26 height 15
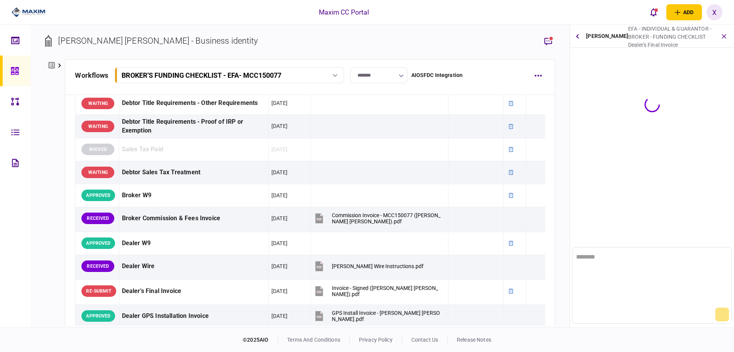
scroll to position [0, 0]
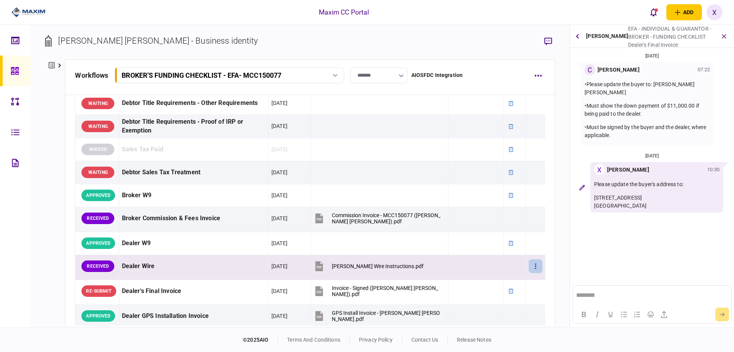
click at [529, 267] on button "button" at bounding box center [536, 266] width 14 height 14
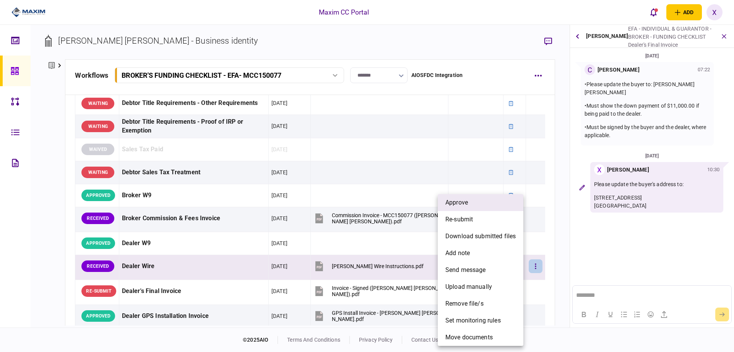
click at [484, 200] on li "approve" at bounding box center [481, 202] width 86 height 17
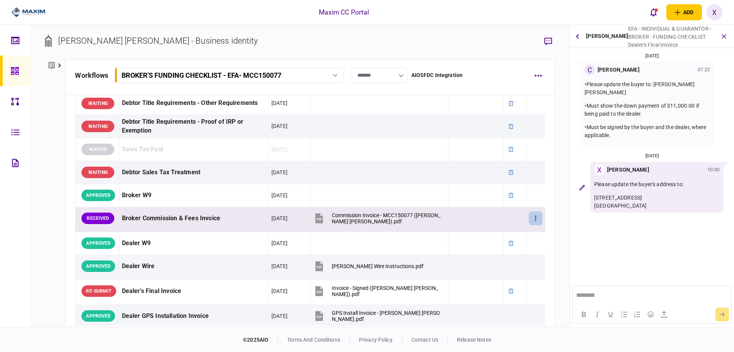
click at [529, 217] on button "button" at bounding box center [536, 218] width 14 height 14
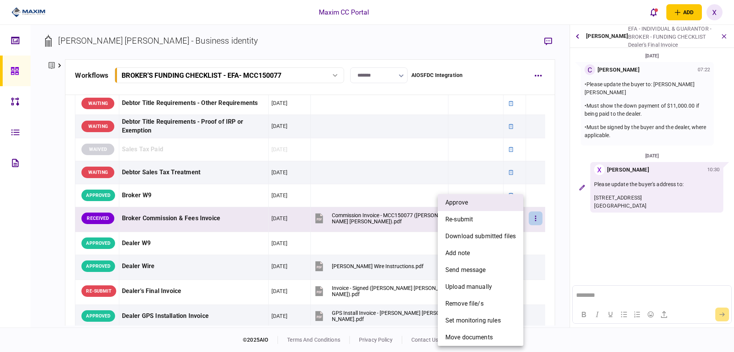
click at [493, 204] on li "approve" at bounding box center [481, 202] width 86 height 17
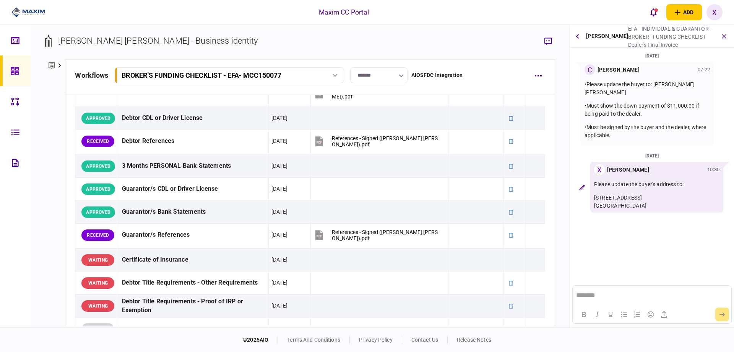
scroll to position [143, 0]
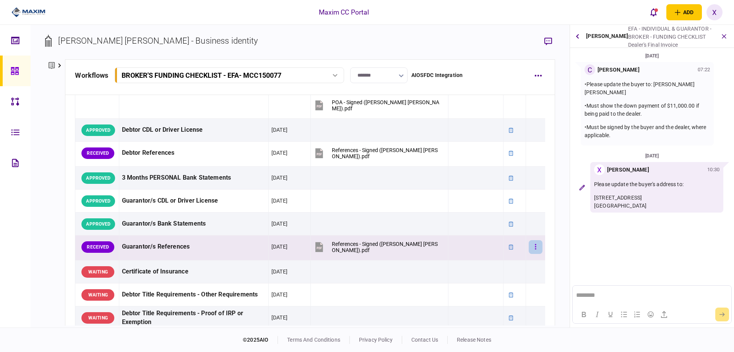
click at [529, 247] on button "button" at bounding box center [536, 247] width 14 height 14
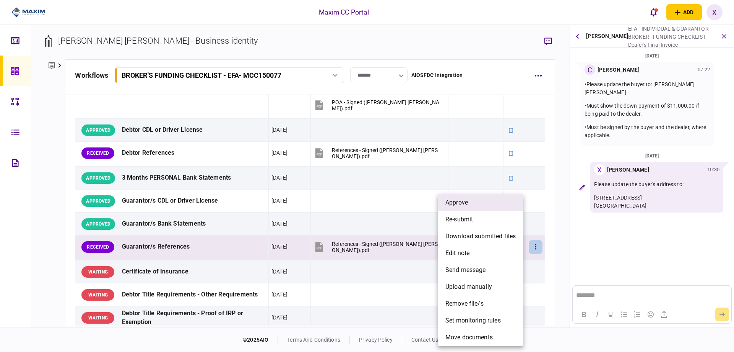
click at [485, 203] on li "approve" at bounding box center [481, 202] width 86 height 17
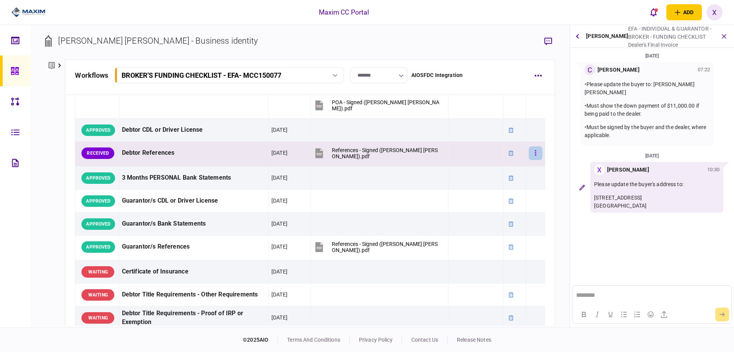
click at [530, 148] on button "button" at bounding box center [536, 153] width 14 height 14
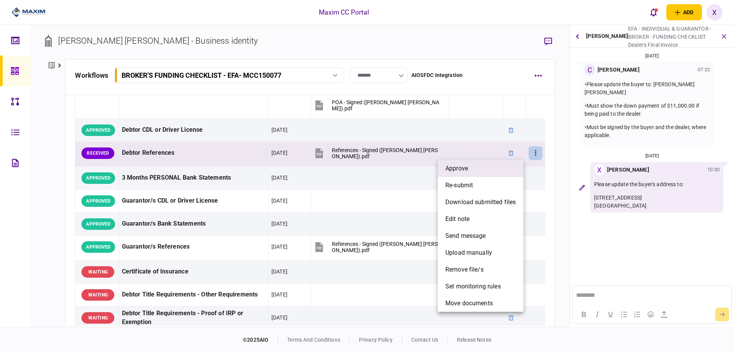
click at [505, 169] on li "approve" at bounding box center [481, 168] width 86 height 17
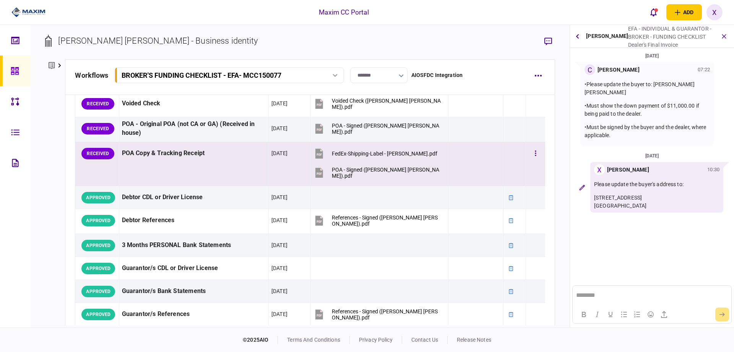
scroll to position [0, 0]
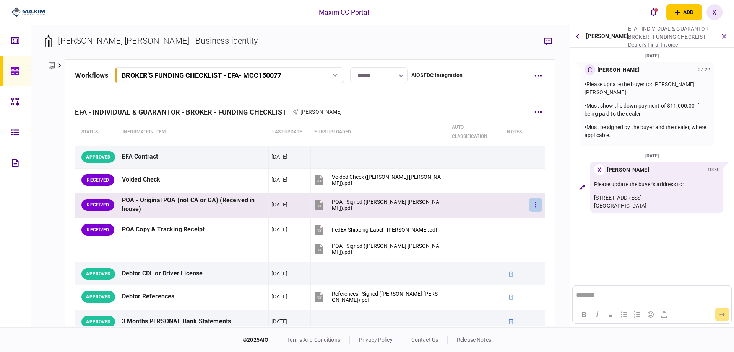
click at [534, 200] on button "button" at bounding box center [536, 205] width 14 height 14
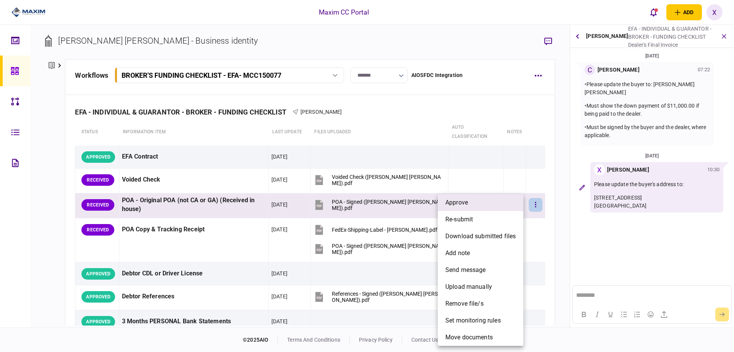
click at [506, 208] on li "approve" at bounding box center [481, 202] width 86 height 17
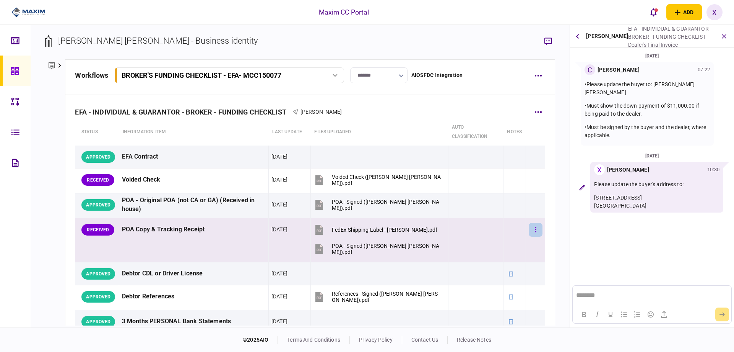
click at [535, 228] on icon "button" at bounding box center [536, 229] width 2 height 7
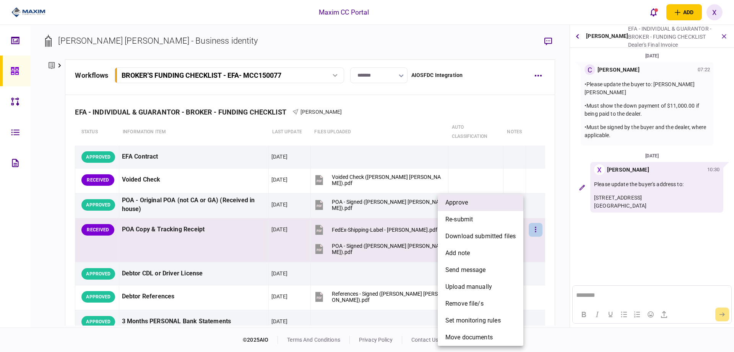
click at [502, 205] on li "approve" at bounding box center [481, 202] width 86 height 17
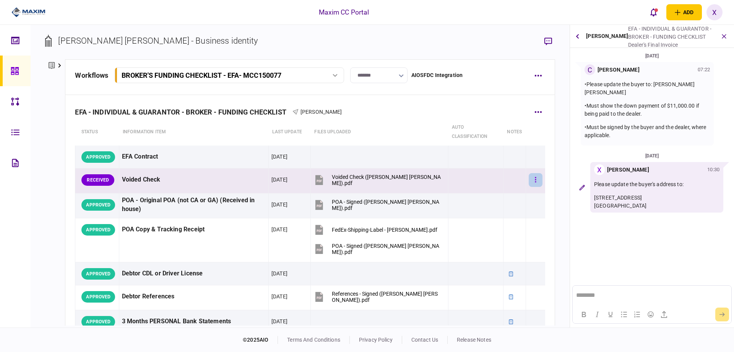
click at [529, 177] on button "button" at bounding box center [536, 180] width 14 height 14
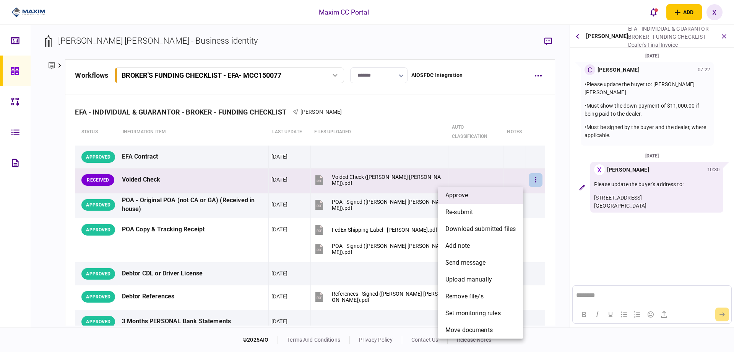
click at [492, 191] on li "approve" at bounding box center [481, 195] width 86 height 17
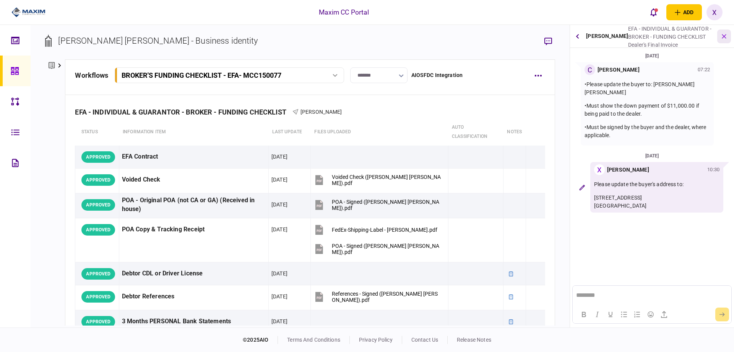
click at [719, 36] on button "button" at bounding box center [725, 36] width 14 height 14
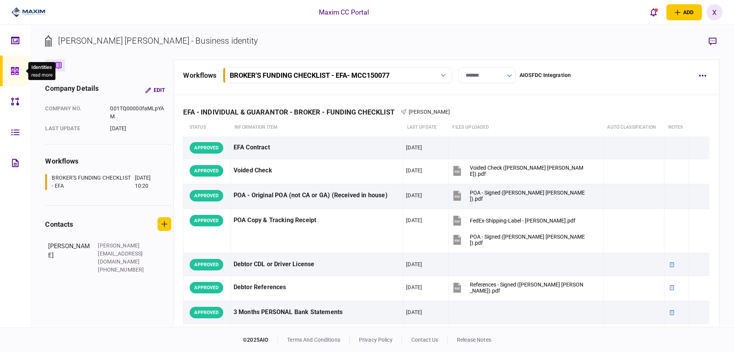
click at [15, 75] on icon at bounding box center [15, 71] width 8 height 9
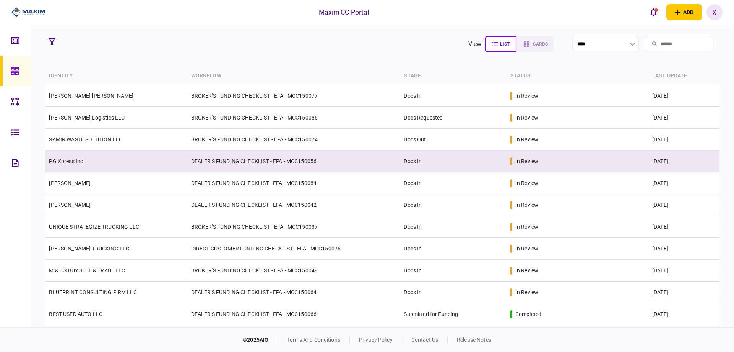
click at [77, 164] on td "PG Xpress Inc" at bounding box center [116, 161] width 142 height 22
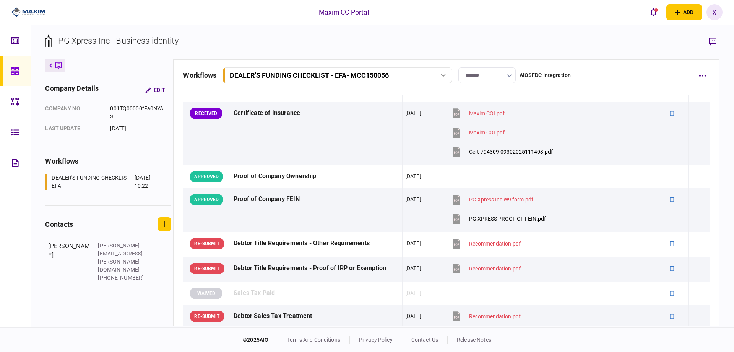
scroll to position [421, 0]
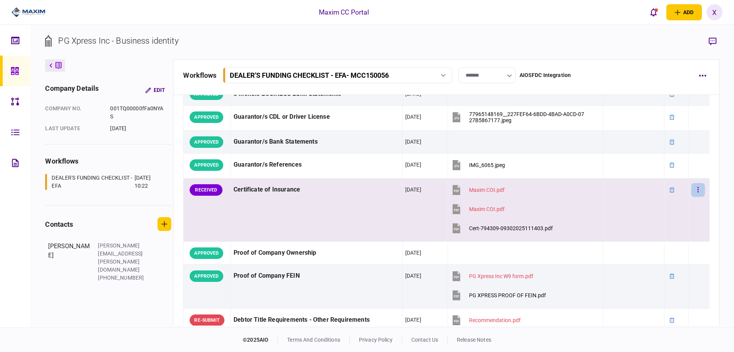
click at [697, 190] on button "button" at bounding box center [699, 190] width 14 height 14
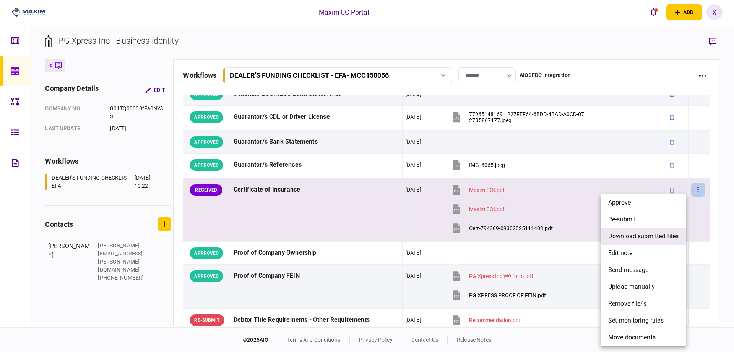
click at [662, 233] on span "download submitted files" at bounding box center [644, 235] width 70 height 9
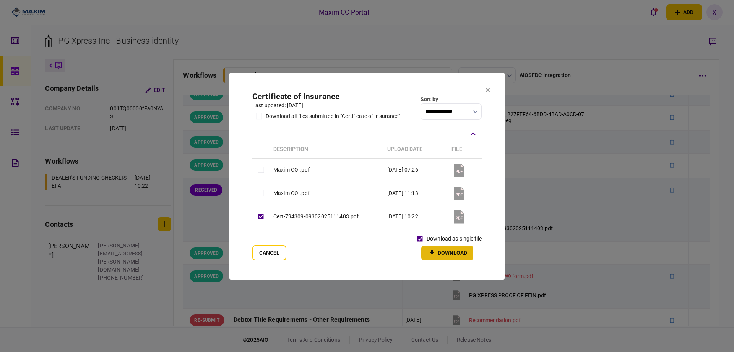
click at [440, 251] on button "Download" at bounding box center [448, 252] width 52 height 15
click at [490, 89] on section "**********" at bounding box center [367, 176] width 275 height 207
click at [483, 90] on section "**********" at bounding box center [367, 176] width 275 height 207
click at [487, 89] on icon at bounding box center [488, 90] width 5 height 5
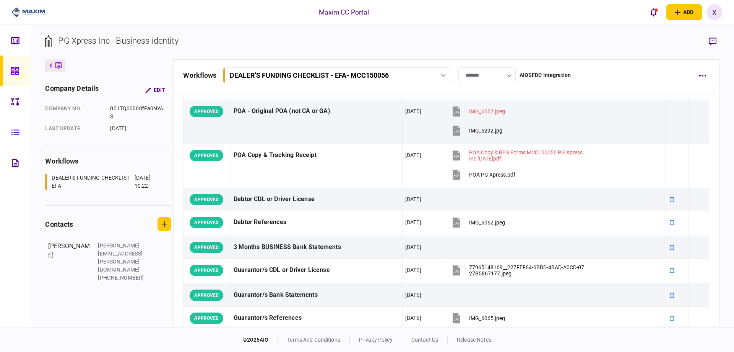
scroll to position [459, 0]
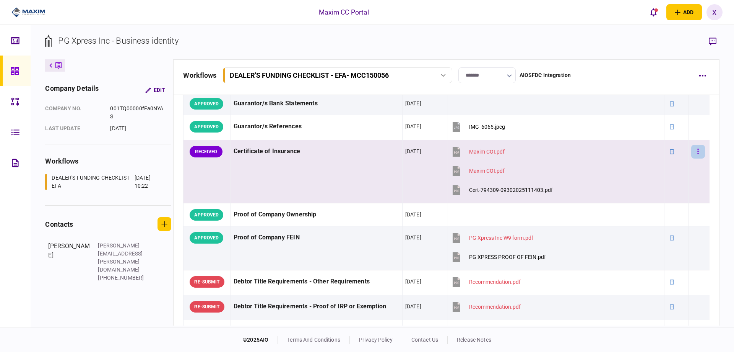
click at [696, 152] on button "button" at bounding box center [699, 152] width 14 height 14
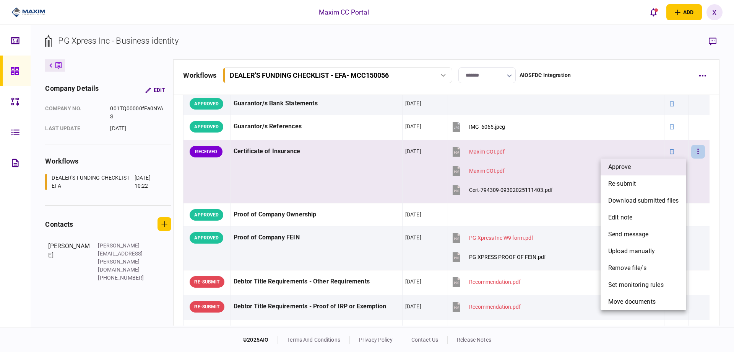
click at [642, 166] on li "approve" at bounding box center [644, 166] width 86 height 17
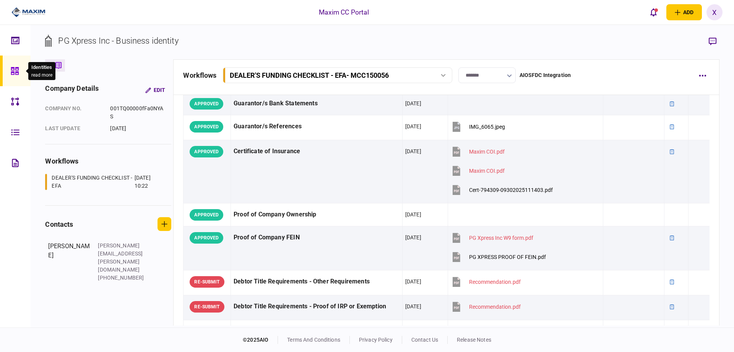
click at [17, 65] on div at bounding box center [17, 70] width 12 height 31
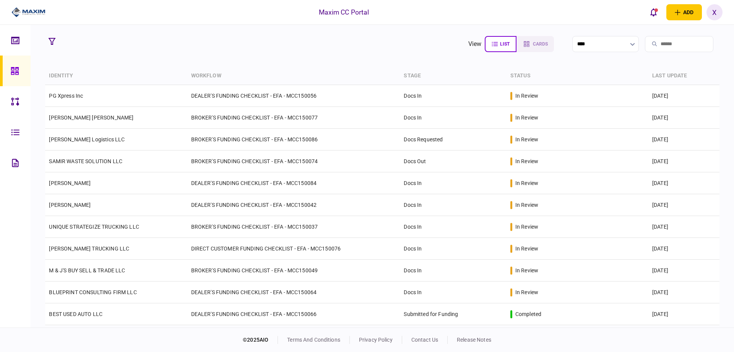
click at [18, 6] on div at bounding box center [25, 12] width 51 height 25
click at [16, 77] on div at bounding box center [17, 70] width 12 height 31
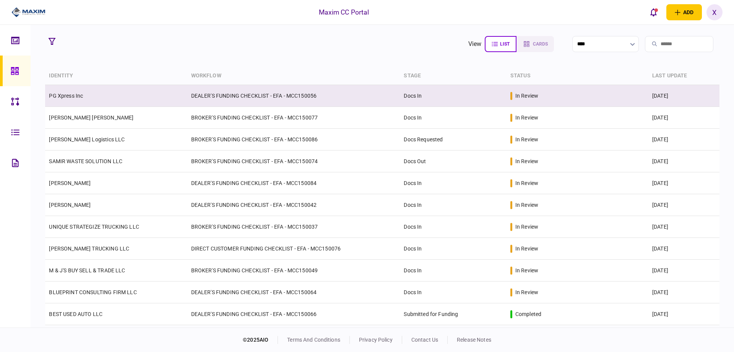
click at [78, 93] on link "PG Xpress Inc" at bounding box center [66, 96] width 34 height 6
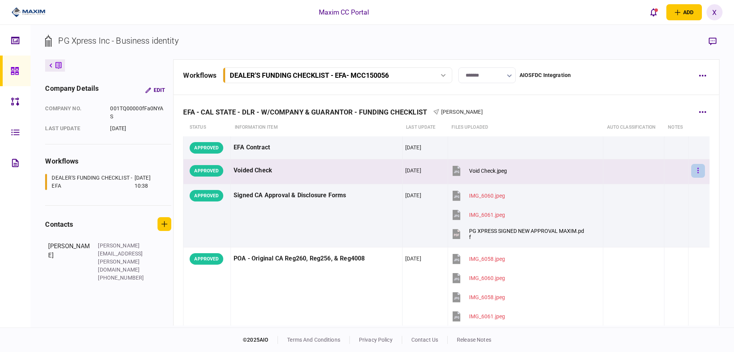
click at [698, 169] on icon "button" at bounding box center [699, 170] width 2 height 7
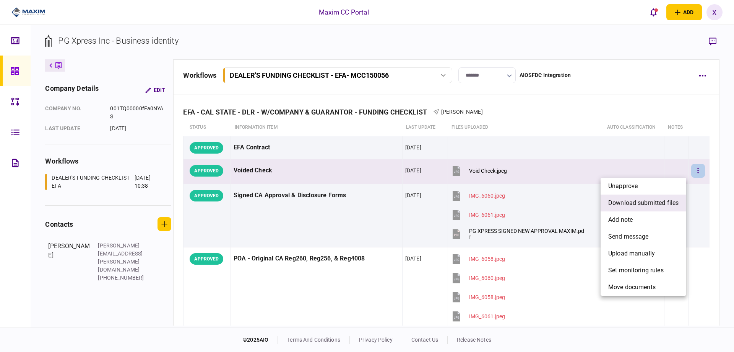
click at [663, 199] on span "download submitted files" at bounding box center [644, 202] width 70 height 9
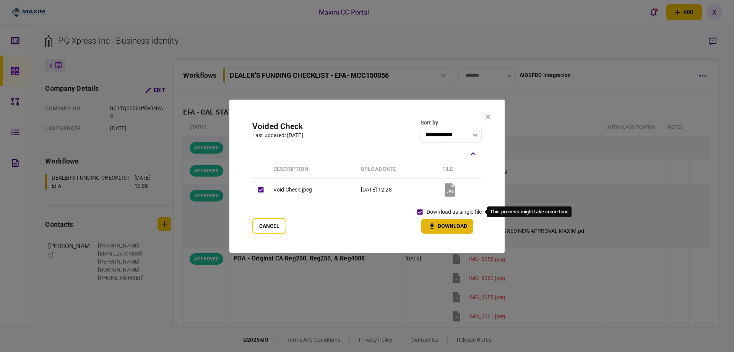
click at [435, 225] on icon "button" at bounding box center [432, 225] width 9 height 7
click at [273, 221] on button "Cancel" at bounding box center [269, 225] width 34 height 15
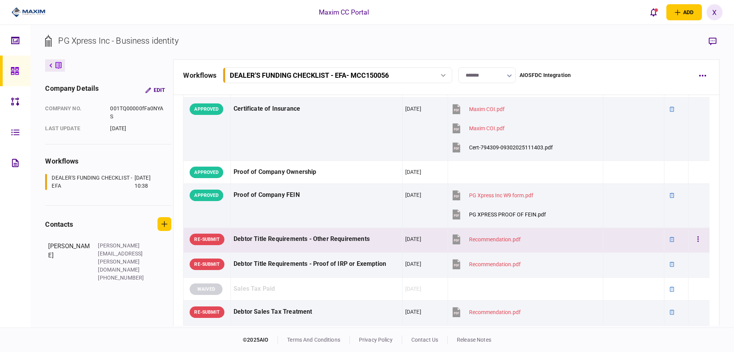
scroll to position [536, 0]
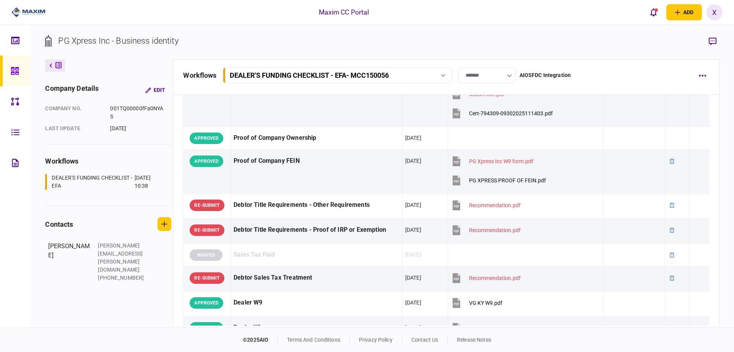
click at [17, 71] on icon at bounding box center [15, 71] width 8 height 9
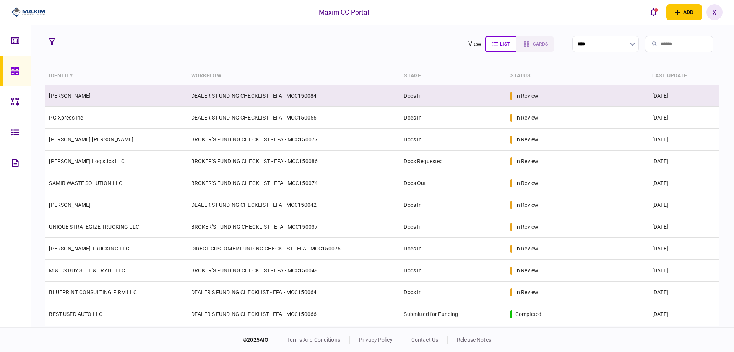
click at [84, 95] on td "[PERSON_NAME]" at bounding box center [116, 96] width 142 height 22
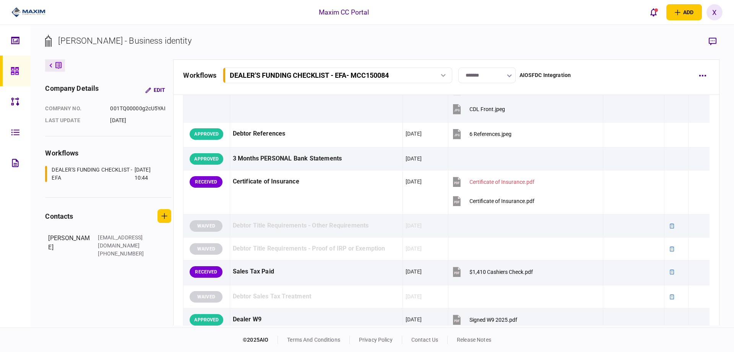
scroll to position [191, 0]
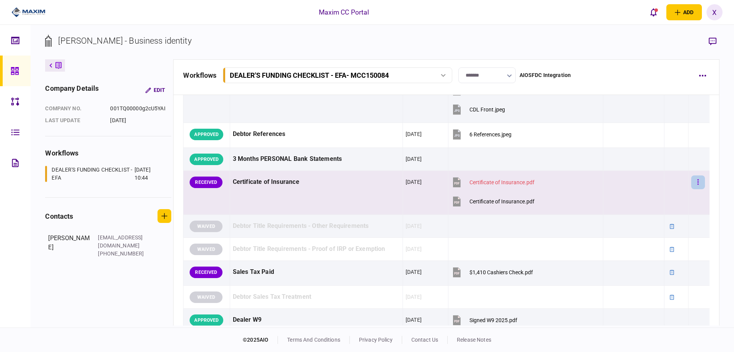
click at [696, 184] on button "button" at bounding box center [699, 182] width 14 height 14
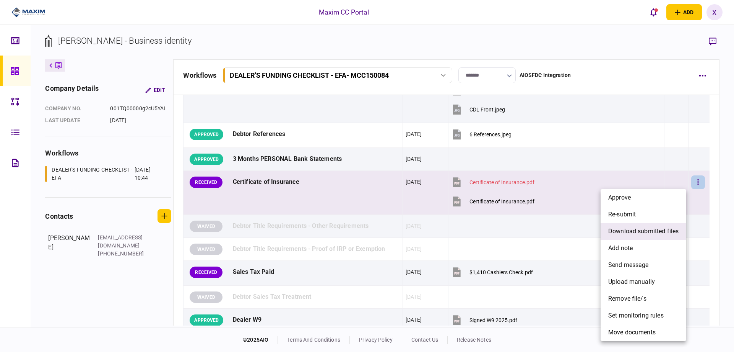
click at [680, 231] on li "download submitted files" at bounding box center [644, 231] width 86 height 17
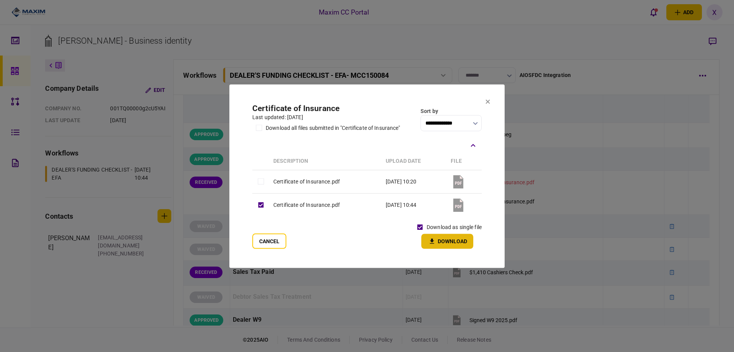
click at [430, 237] on button "Download" at bounding box center [448, 240] width 52 height 15
click at [257, 236] on button "Cancel" at bounding box center [269, 240] width 34 height 15
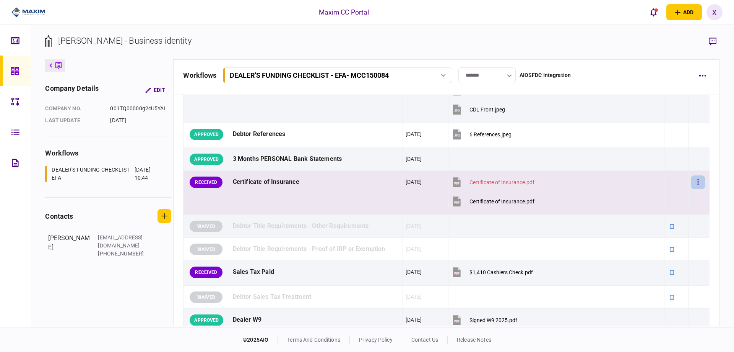
click at [692, 186] on button "button" at bounding box center [699, 182] width 14 height 14
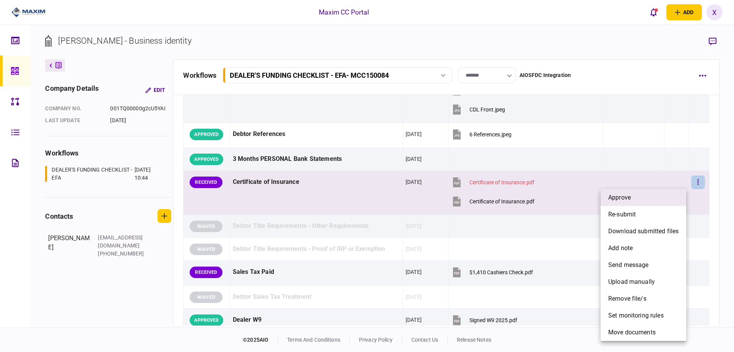
click at [657, 197] on li "approve" at bounding box center [644, 197] width 86 height 17
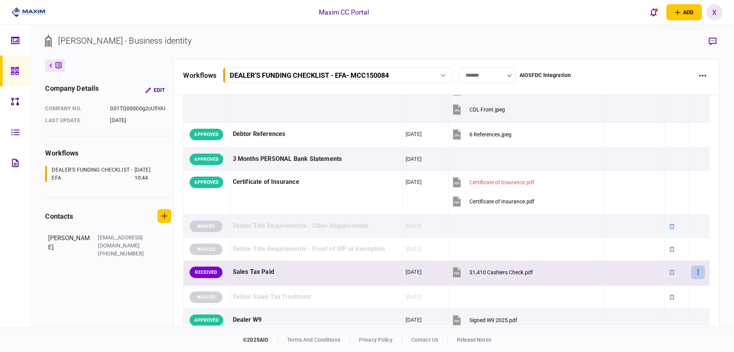
click at [694, 273] on button "button" at bounding box center [699, 272] width 14 height 14
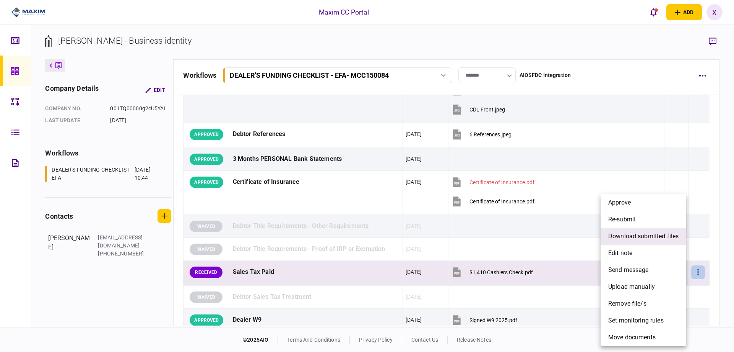
click at [650, 238] on span "download submitted files" at bounding box center [644, 235] width 70 height 9
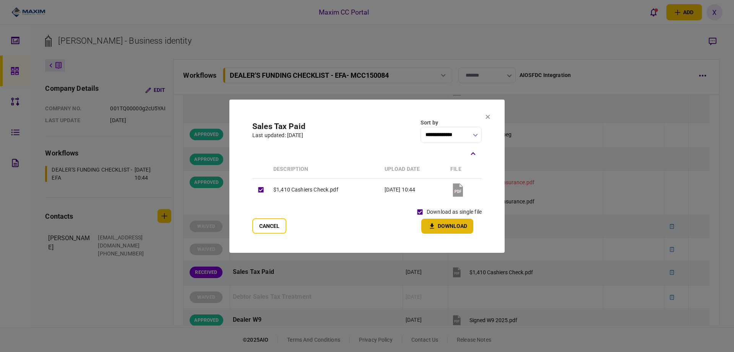
click at [429, 223] on icon "button" at bounding box center [432, 225] width 9 height 7
click at [488, 116] on icon at bounding box center [488, 116] width 4 height 4
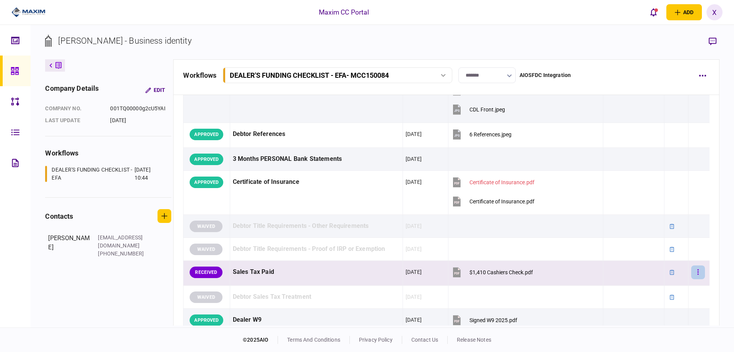
click at [696, 266] on button "button" at bounding box center [699, 272] width 14 height 14
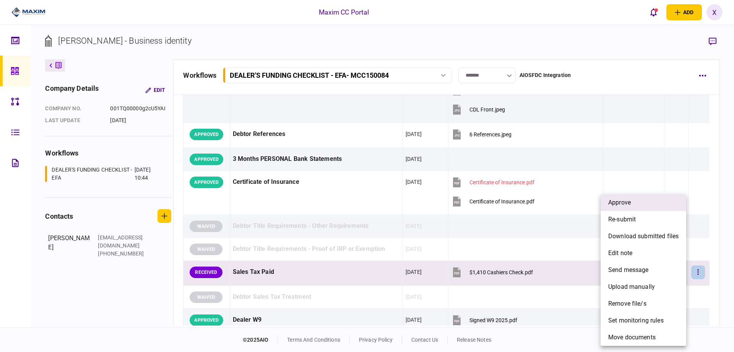
click at [642, 205] on li "approve" at bounding box center [644, 202] width 86 height 17
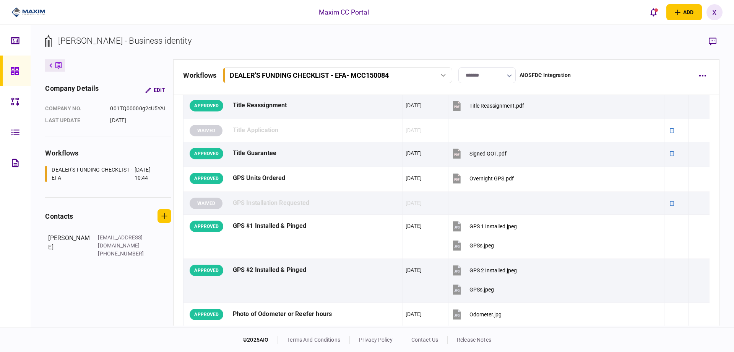
scroll to position [842, 0]
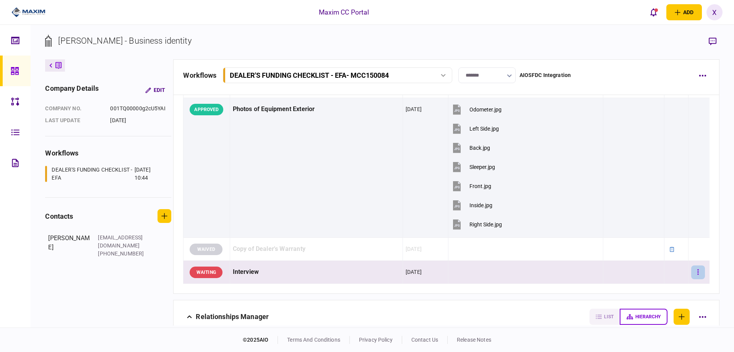
click at [697, 275] on button "button" at bounding box center [699, 272] width 14 height 14
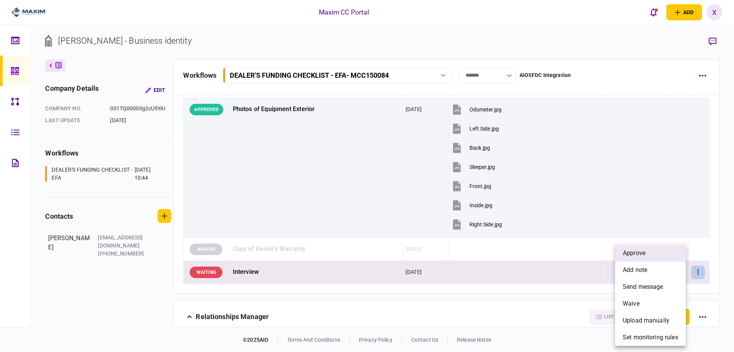
click at [663, 258] on li "approve" at bounding box center [650, 252] width 71 height 17
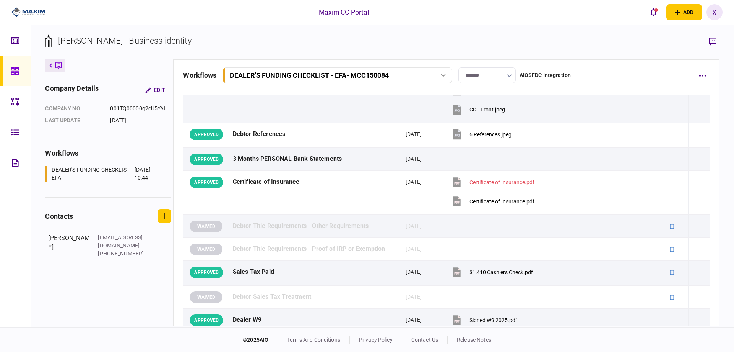
scroll to position [0, 0]
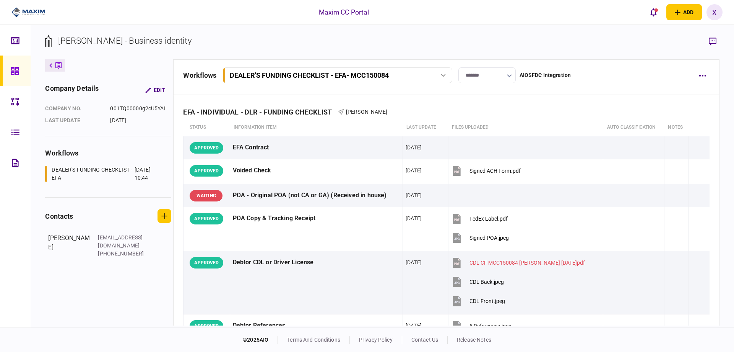
click at [504, 66] on div "workflows DEALER'S FUNDING CHECKLIST - EFA - MCC150084 DEALER'S FUNDING CHECKLI…" at bounding box center [446, 77] width 546 height 36
click at [502, 69] on input "*******" at bounding box center [487, 75] width 57 height 16
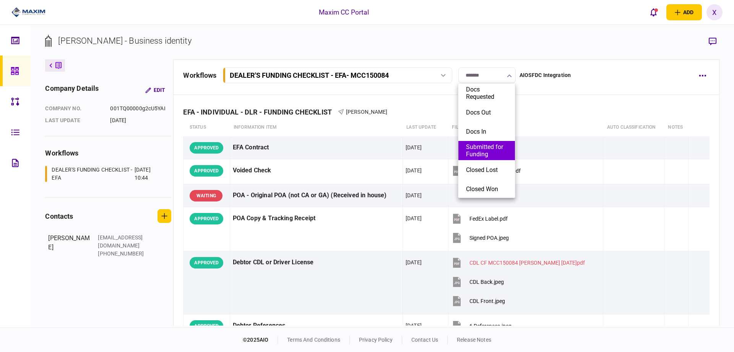
click at [498, 152] on button "Submitted for Funding" at bounding box center [486, 150] width 41 height 15
type input "**********"
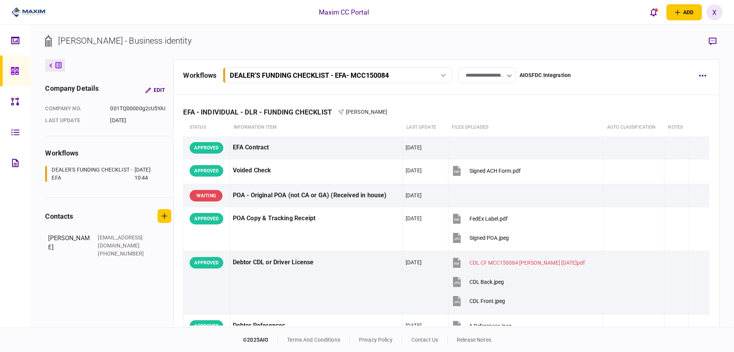
click at [10, 74] on link at bounding box center [15, 70] width 31 height 31
